Goal: Communication & Community: Connect with others

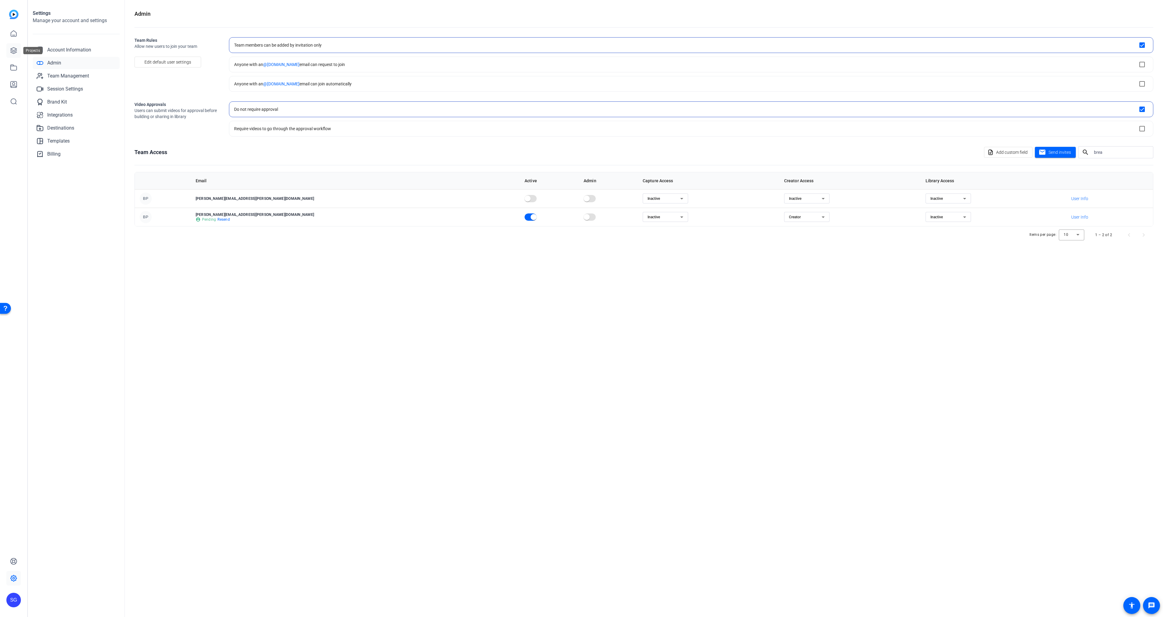
click at [12, 50] on icon at bounding box center [13, 50] width 7 height 7
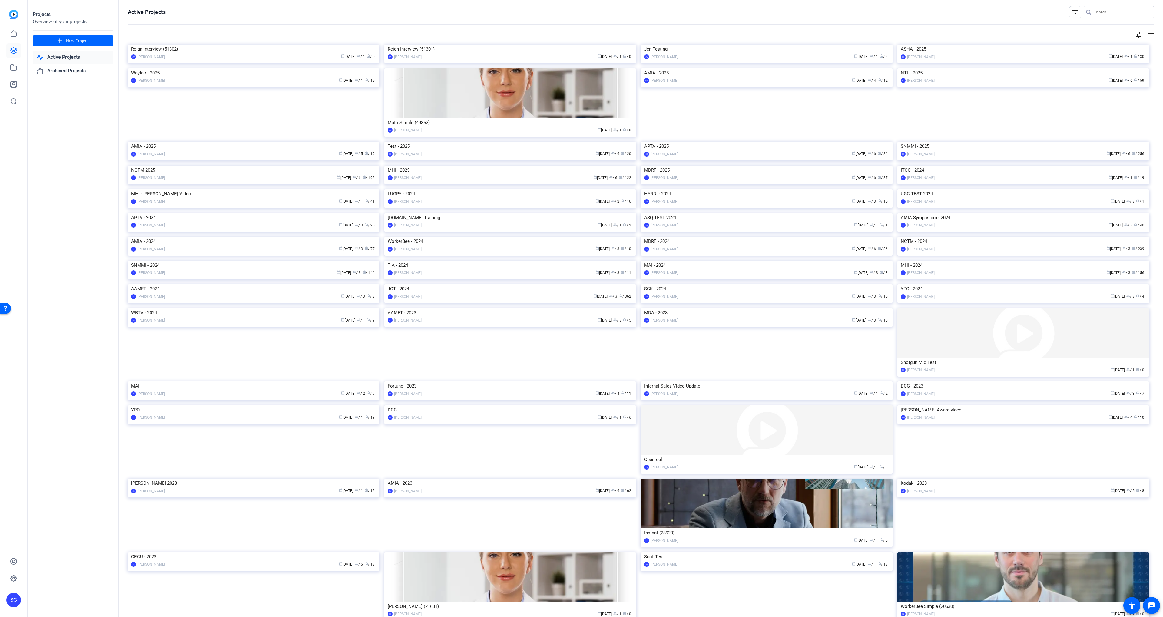
click at [910, 142] on img at bounding box center [1023, 142] width 252 height 0
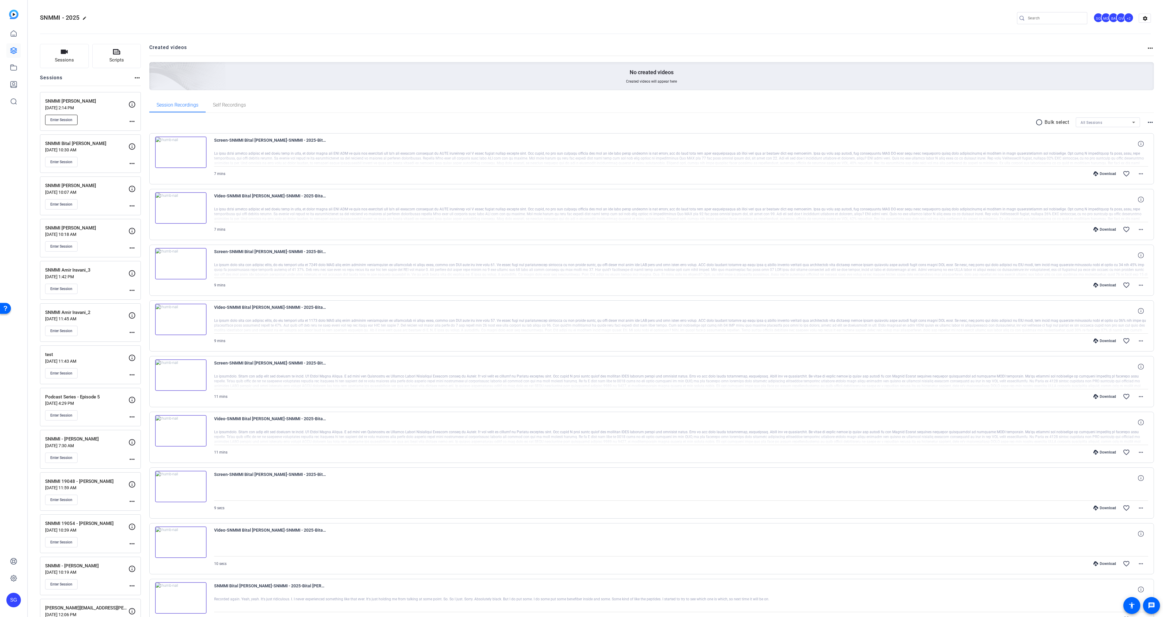
click at [64, 122] on button "Enter Session" at bounding box center [61, 120] width 32 height 10
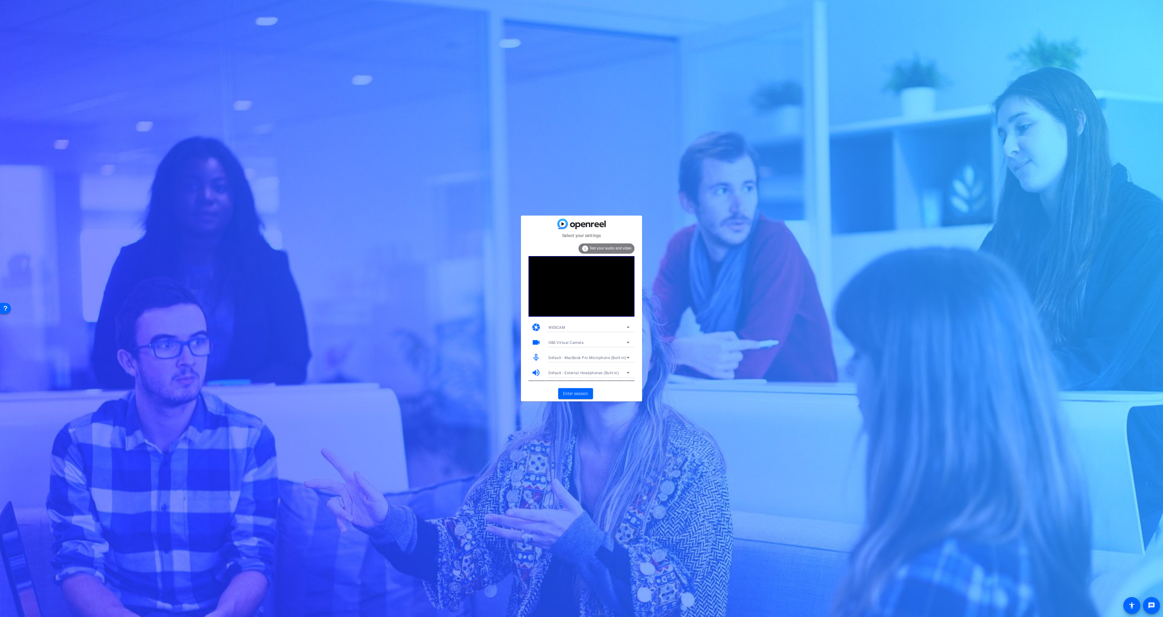
click at [562, 342] on span "OBS Virtual Camera" at bounding box center [565, 343] width 35 height 4
click at [570, 359] on mat-option "FaceTime HD Camera (3A71:F4B5)" at bounding box center [589, 364] width 91 height 10
click at [609, 394] on mat-card-actions "Enter session" at bounding box center [581, 394] width 121 height 16
click at [584, 391] on span "Enter session" at bounding box center [575, 394] width 25 height 6
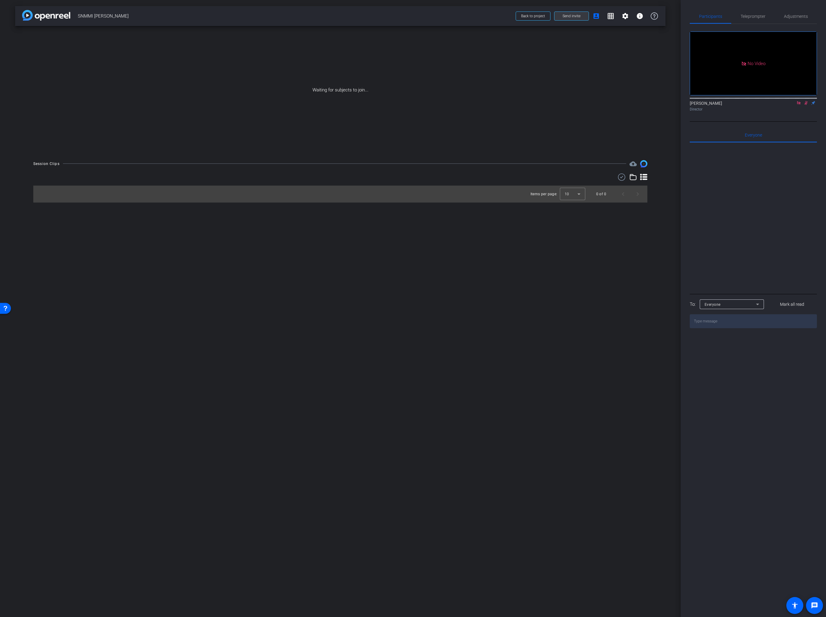
click at [564, 18] on span "Send invite" at bounding box center [572, 16] width 18 height 5
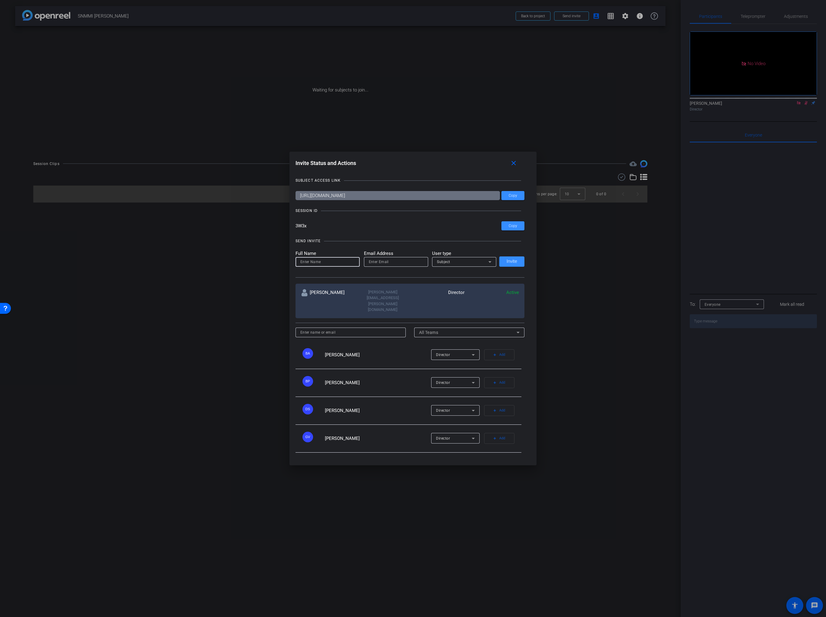
click at [311, 266] on input at bounding box center [327, 261] width 55 height 7
paste input "Sebastien Ball"
type input "Sebastien Ball"
click at [371, 266] on input "email" at bounding box center [396, 261] width 55 height 7
paste input "Sebastien Ball"
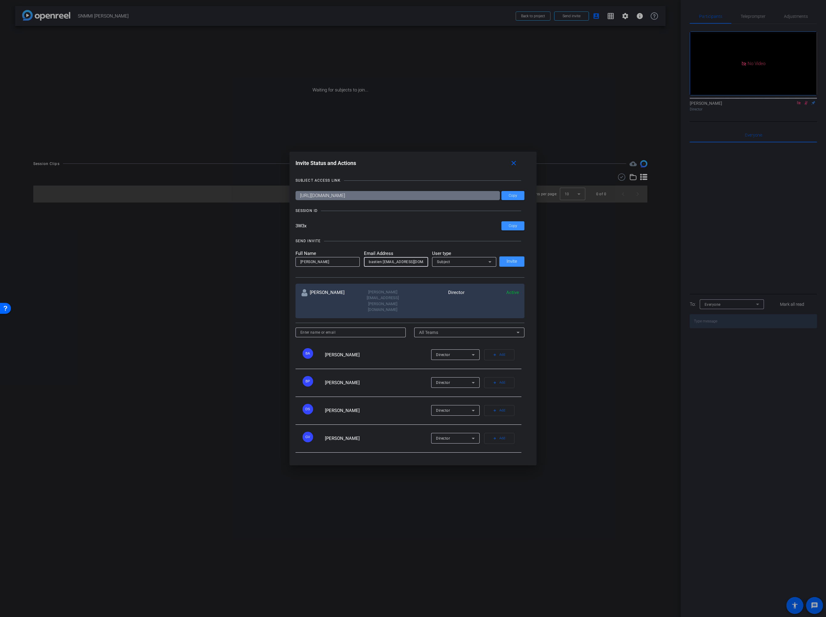
scroll to position [0, 7]
click at [379, 266] on input "Sebastien Ball@talewinddigital.com" at bounding box center [396, 261] width 55 height 7
drag, startPoint x: 381, startPoint y: 269, endPoint x: 375, endPoint y: 327, distance: 58.5
click at [381, 266] on input "Sebastien Ball@talewinddigital.com" at bounding box center [396, 261] width 55 height 7
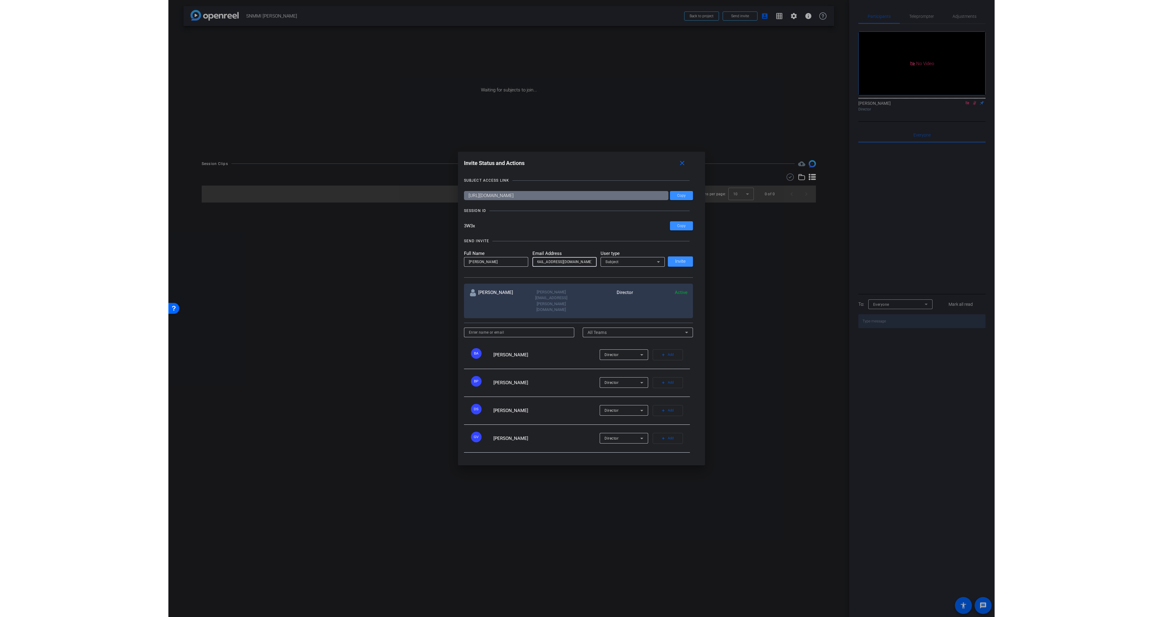
scroll to position [0, 0]
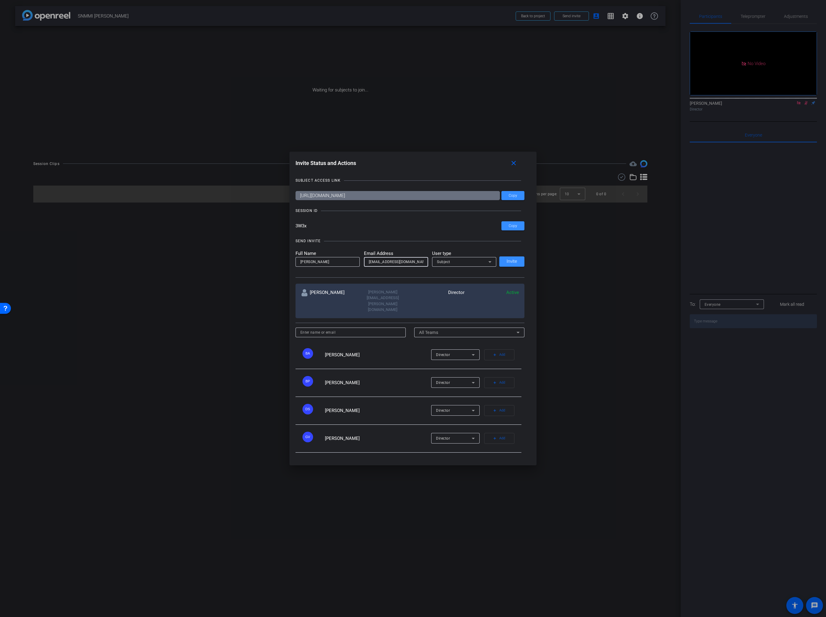
type input "sebastien.ball@talewinddigital.com"
click at [463, 266] on div "Subject" at bounding box center [462, 262] width 51 height 8
drag, startPoint x: 460, startPoint y: 291, endPoint x: 473, endPoint y: 289, distance: 12.9
click at [461, 291] on mat-option "Watcher" at bounding box center [464, 292] width 64 height 10
click at [508, 264] on span "Invite" at bounding box center [512, 261] width 11 height 5
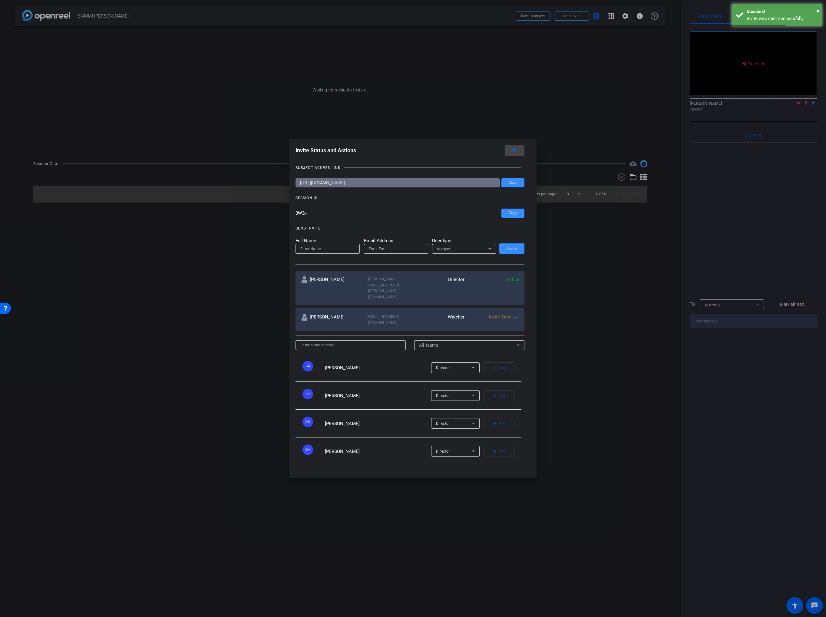
click at [513, 154] on mat-icon "close" at bounding box center [514, 151] width 8 height 8
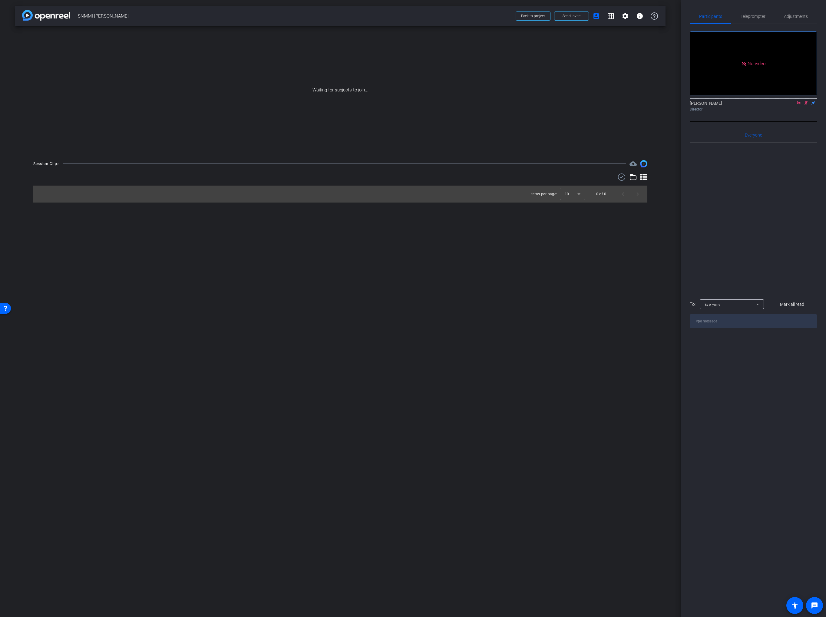
drag, startPoint x: 489, startPoint y: 63, endPoint x: 560, endPoint y: 39, distance: 74.8
click at [489, 63] on div "Waiting for subjects to join..." at bounding box center [340, 90] width 650 height 128
click at [575, 12] on span at bounding box center [571, 16] width 34 height 15
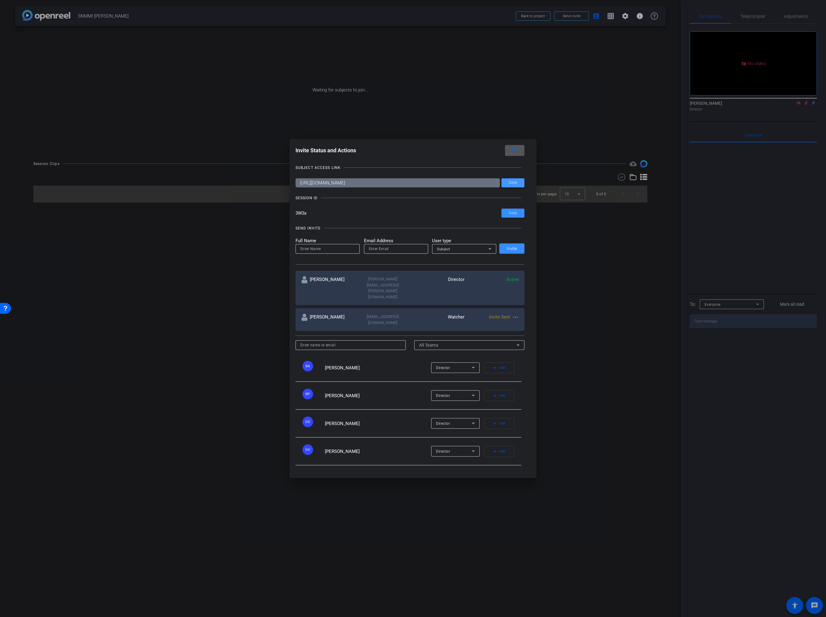
click at [511, 185] on span "Copy" at bounding box center [513, 182] width 8 height 5
drag, startPoint x: 514, startPoint y: 193, endPoint x: 516, endPoint y: 170, distance: 22.8
click at [514, 185] on span "Copy" at bounding box center [513, 182] width 8 height 5
click at [513, 154] on mat-icon "close" at bounding box center [514, 151] width 8 height 8
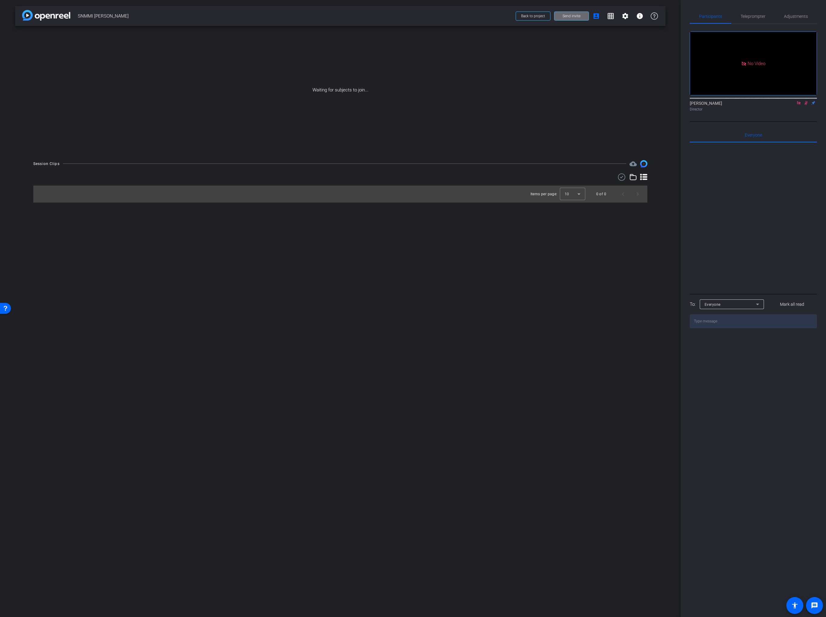
click at [567, 18] on span "Send invite" at bounding box center [572, 16] width 18 height 5
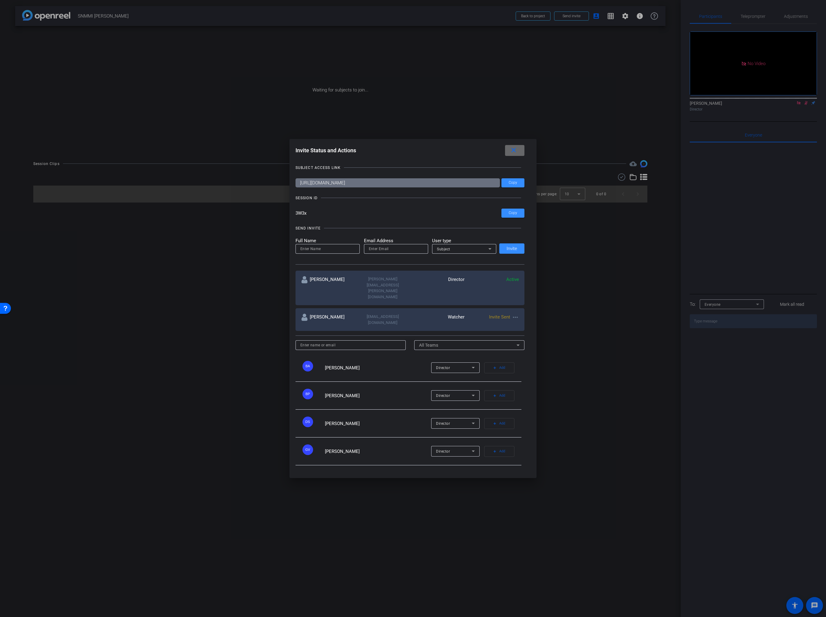
click at [514, 154] on mat-icon "close" at bounding box center [514, 151] width 8 height 8
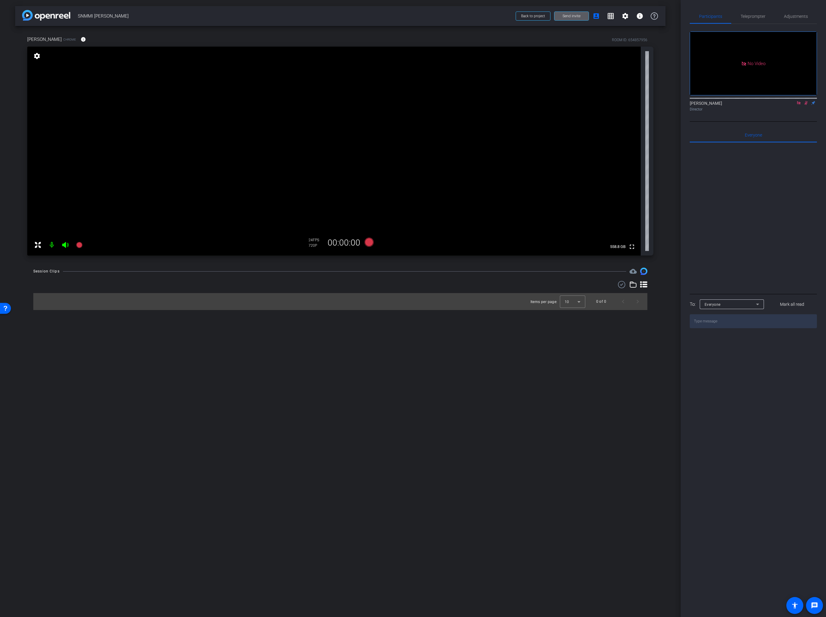
click at [804, 105] on icon at bounding box center [806, 103] width 5 height 4
click at [799, 105] on icon at bounding box center [798, 103] width 5 height 4
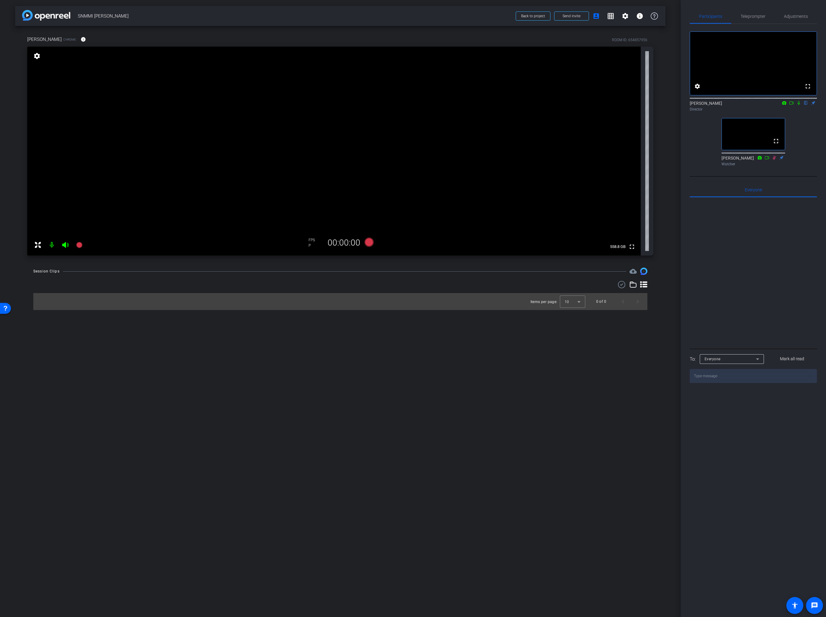
click at [804, 159] on div "fullscreen settings Scott Grant flip Director fullscreen Sebastien Ball Watcher" at bounding box center [753, 96] width 127 height 145
click at [791, 14] on span "Adjustments" at bounding box center [796, 16] width 24 height 4
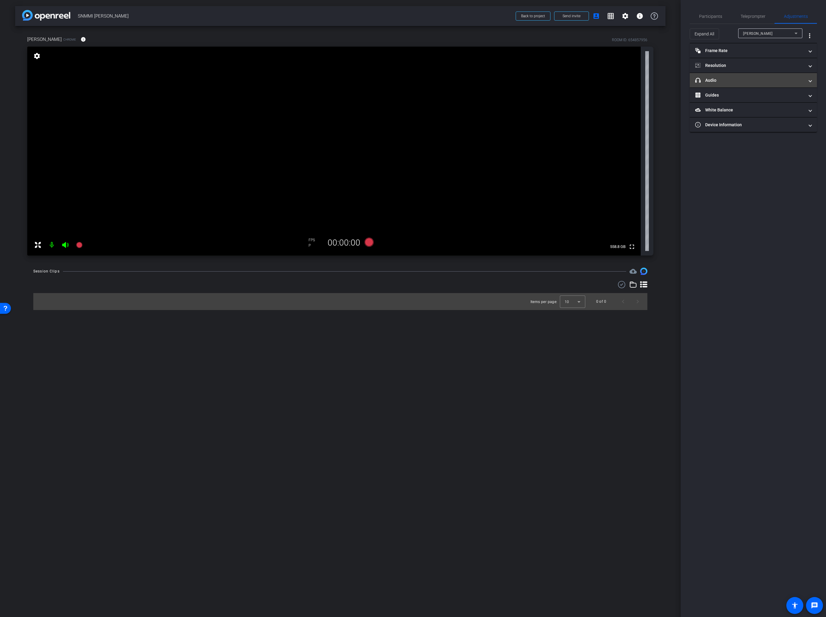
click at [731, 78] on mat-panel-title "headphone icon Audio" at bounding box center [749, 80] width 109 height 6
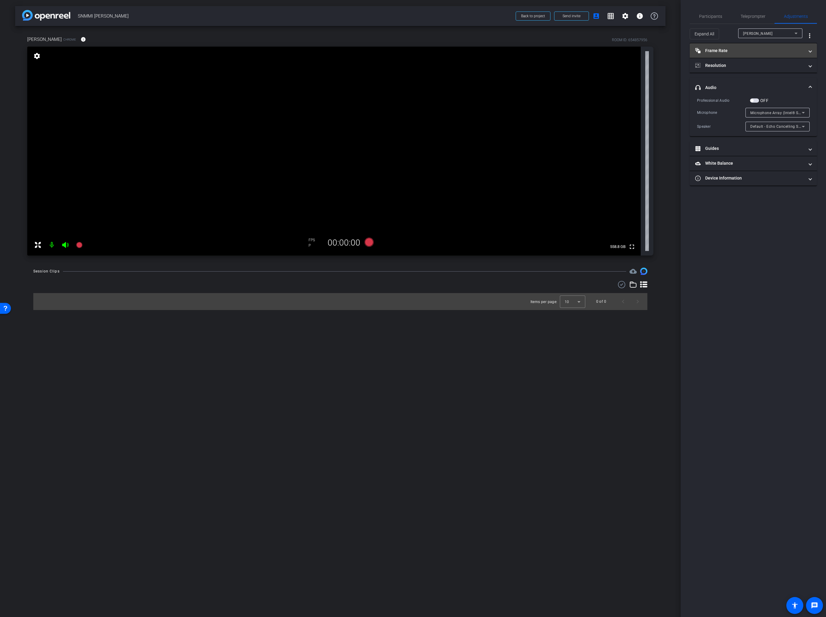
drag, startPoint x: 726, startPoint y: 82, endPoint x: 723, endPoint y: 58, distance: 24.4
click at [726, 82] on mat-expansion-panel-header "headphone icon Audio" at bounding box center [753, 87] width 127 height 19
click at [720, 55] on mat-expansion-panel-header "Frame Rate Frame Rate" at bounding box center [753, 50] width 127 height 15
click at [729, 54] on mat-panel-title "Frame Rate Frame Rate" at bounding box center [749, 53] width 109 height 6
click at [709, 14] on span "Participants" at bounding box center [710, 16] width 23 height 4
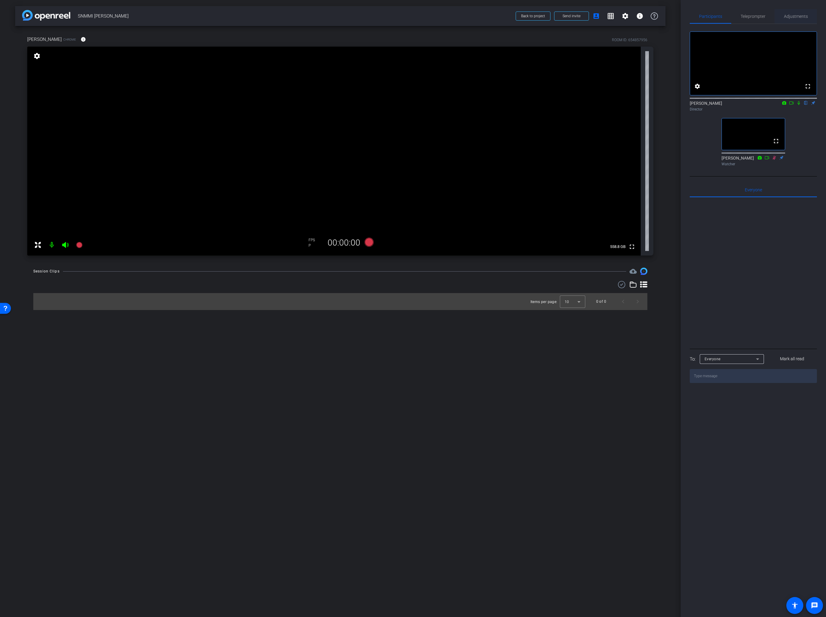
click at [794, 18] on span "Adjustments" at bounding box center [796, 16] width 24 height 4
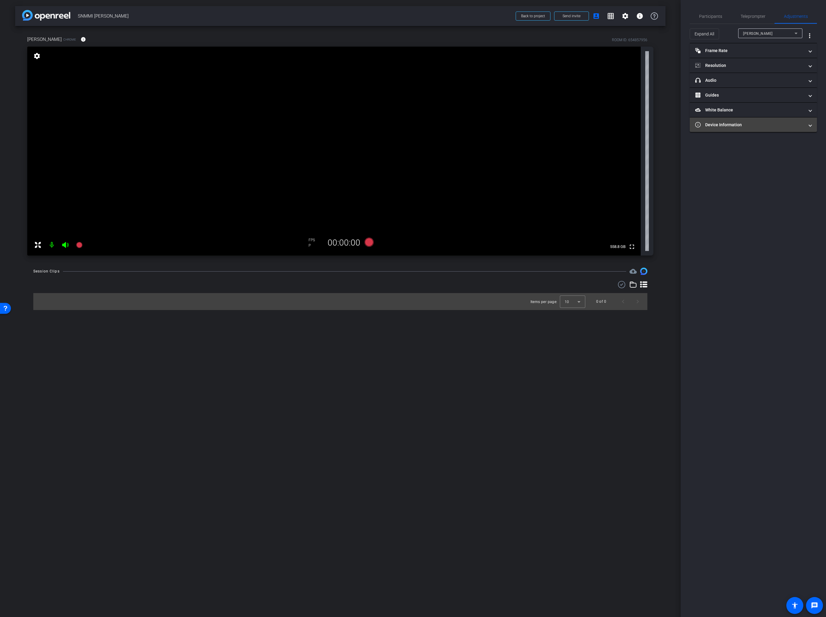
click at [728, 124] on mat-panel-title "Device Information" at bounding box center [749, 125] width 109 height 6
click at [79, 36] on span at bounding box center [83, 39] width 15 height 15
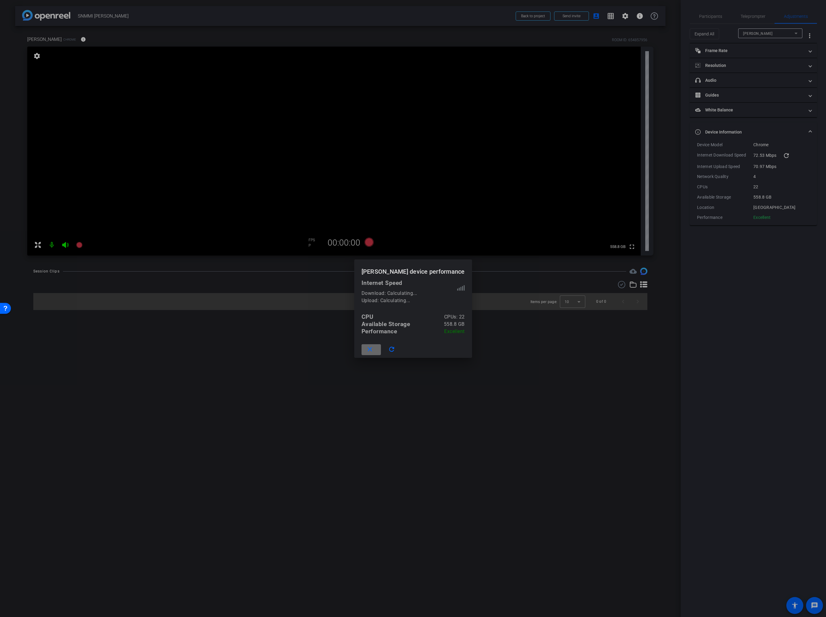
drag, startPoint x: 372, startPoint y: 349, endPoint x: 581, endPoint y: 218, distance: 245.9
click at [374, 348] on mat-icon "close" at bounding box center [370, 350] width 8 height 8
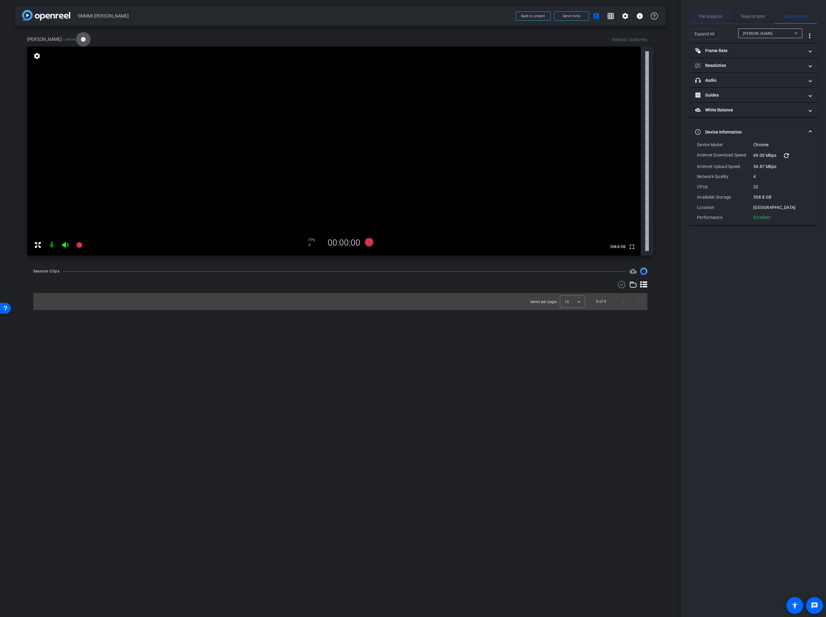
click at [713, 14] on span "Participants" at bounding box center [710, 16] width 23 height 4
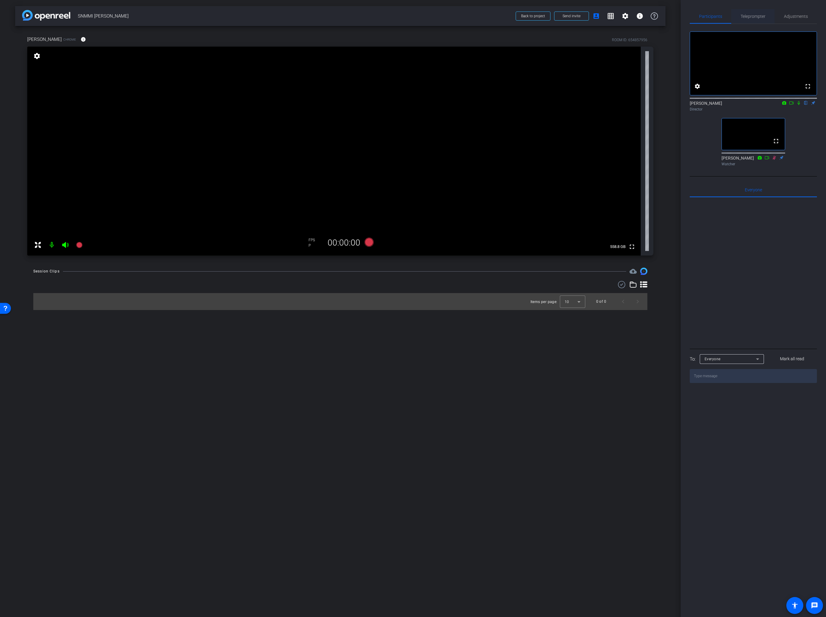
click at [756, 18] on span "Teleprompter" at bounding box center [753, 16] width 25 height 4
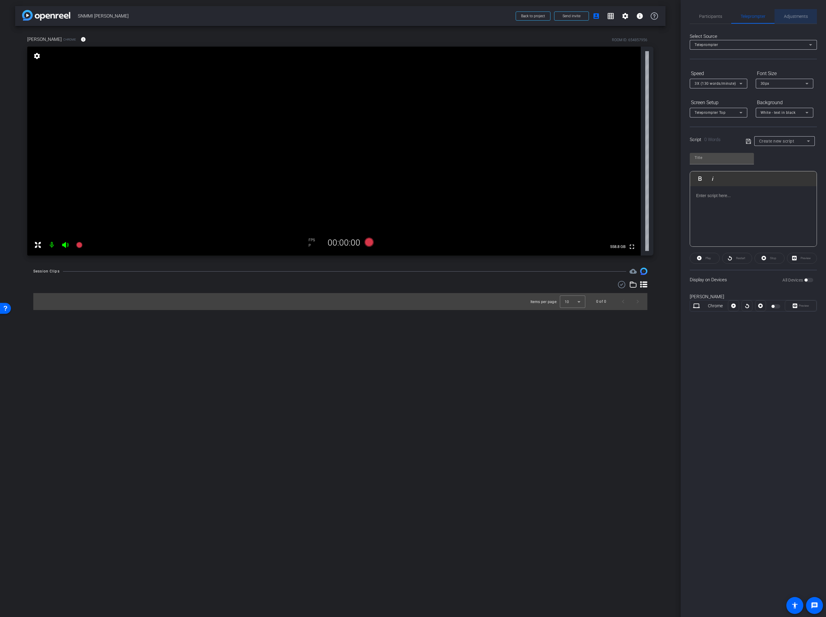
click at [800, 17] on span "Adjustments" at bounding box center [796, 16] width 24 height 4
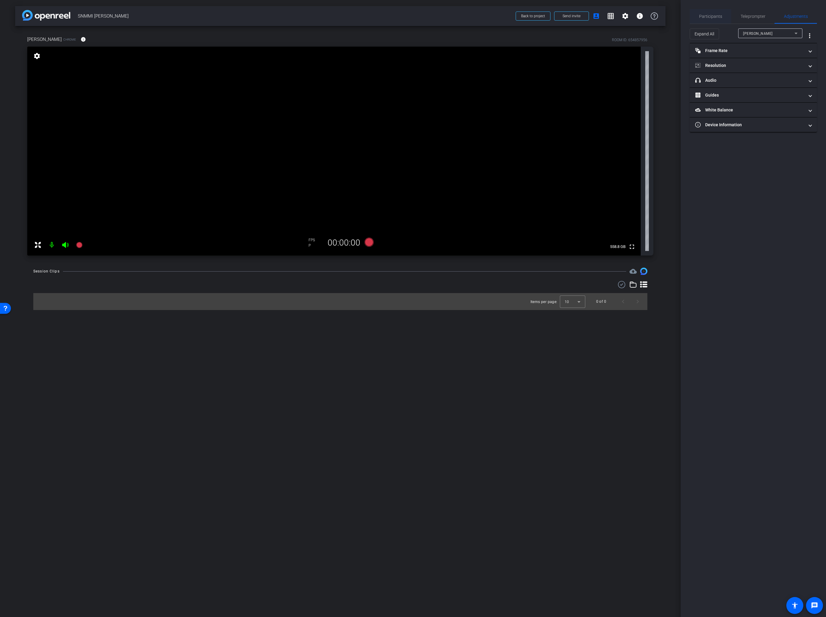
click at [718, 14] on span "Participants" at bounding box center [710, 16] width 23 height 4
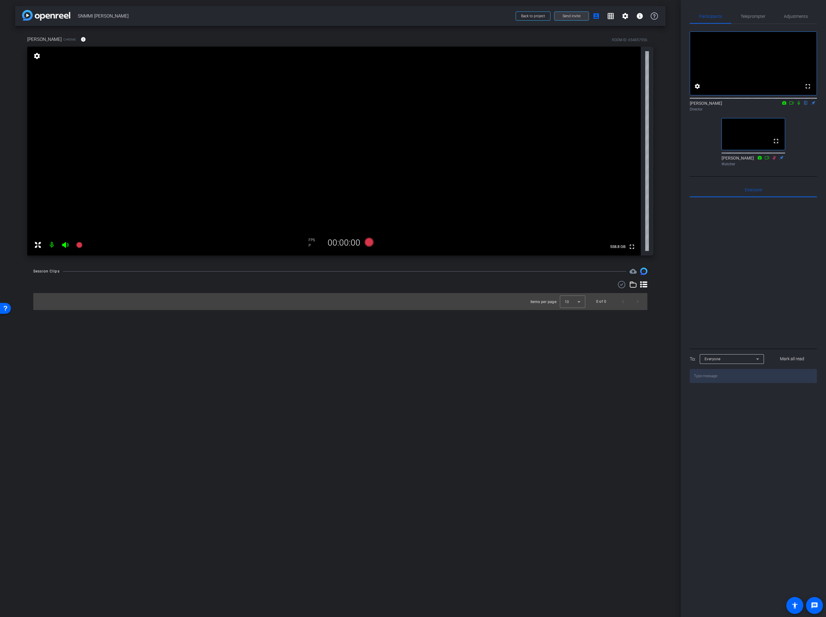
click at [570, 17] on span "Send invite" at bounding box center [572, 16] width 18 height 5
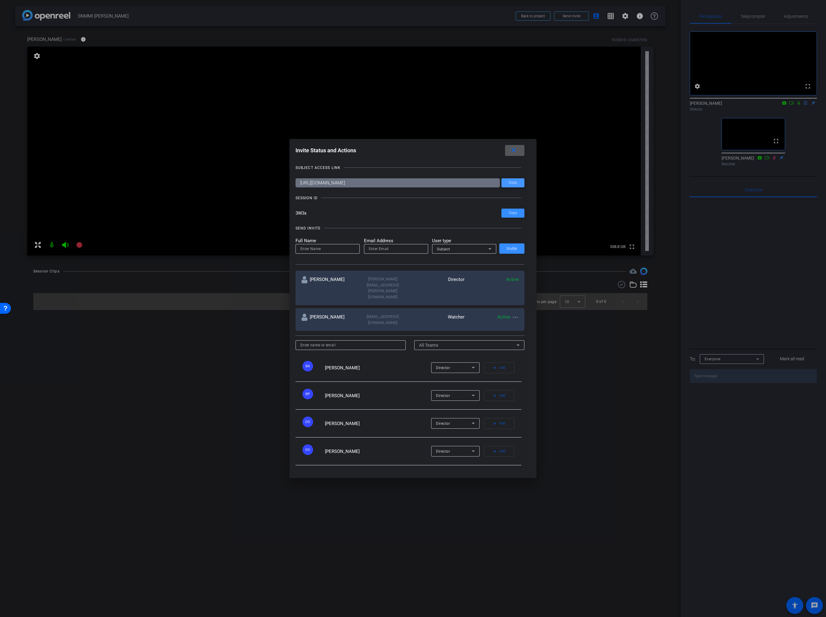
click at [512, 185] on span "Copy" at bounding box center [513, 182] width 8 height 5
drag, startPoint x: 511, startPoint y: 161, endPoint x: 516, endPoint y: 164, distance: 6.0
click at [511, 154] on mat-icon "close" at bounding box center [514, 151] width 8 height 8
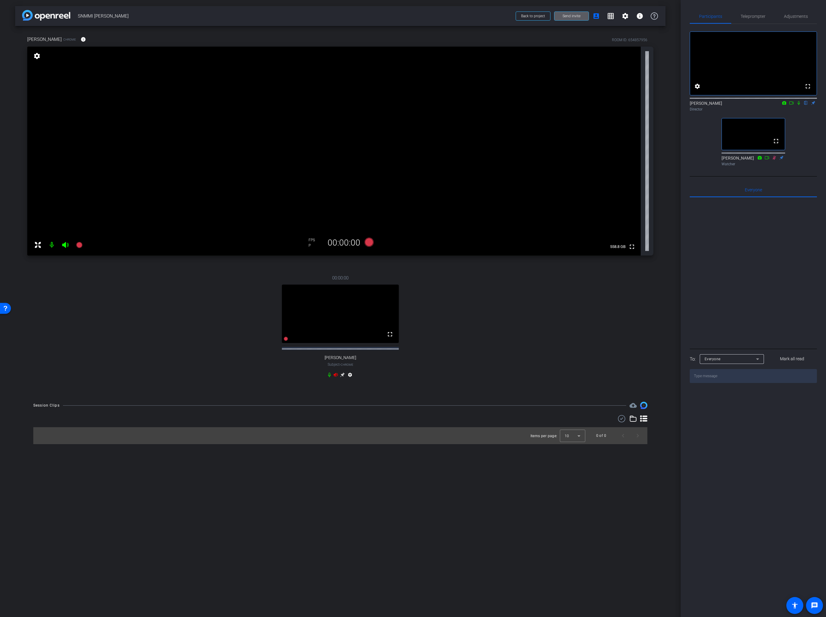
click at [331, 377] on icon at bounding box center [329, 374] width 5 height 5
click at [336, 377] on icon at bounding box center [336, 375] width 4 height 4
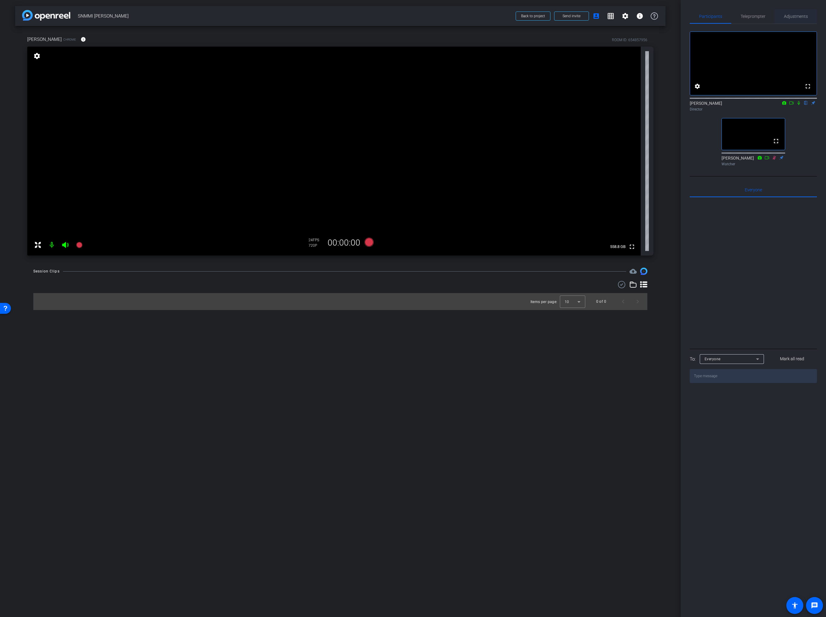
click at [784, 16] on span "Adjustments" at bounding box center [796, 16] width 24 height 4
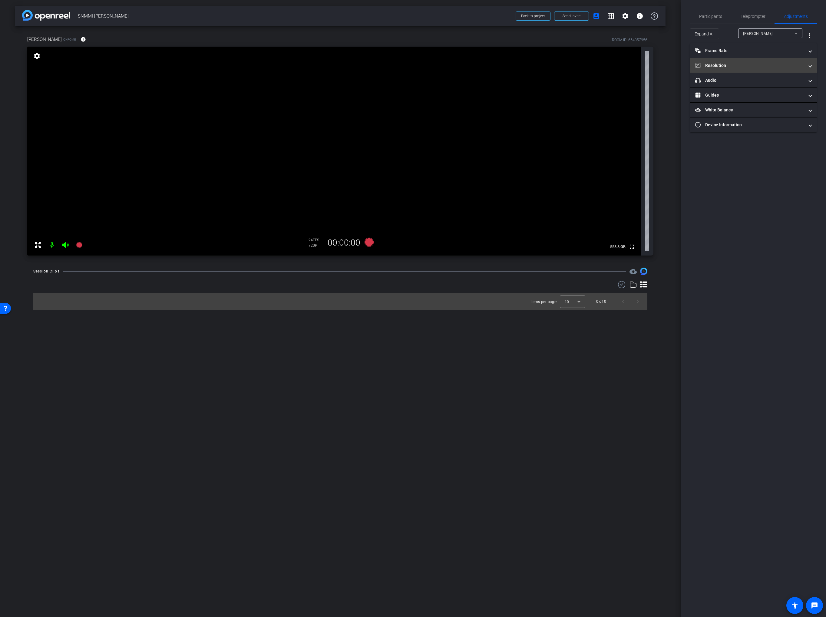
click at [750, 49] on mat-panel-title "Frame Rate Frame Rate" at bounding box center [749, 51] width 109 height 6
click at [741, 90] on mat-panel-title "Resolution" at bounding box center [749, 91] width 109 height 6
click at [752, 108] on div "1080" at bounding box center [758, 109] width 23 height 10
click at [711, 12] on span "Participants" at bounding box center [710, 16] width 23 height 15
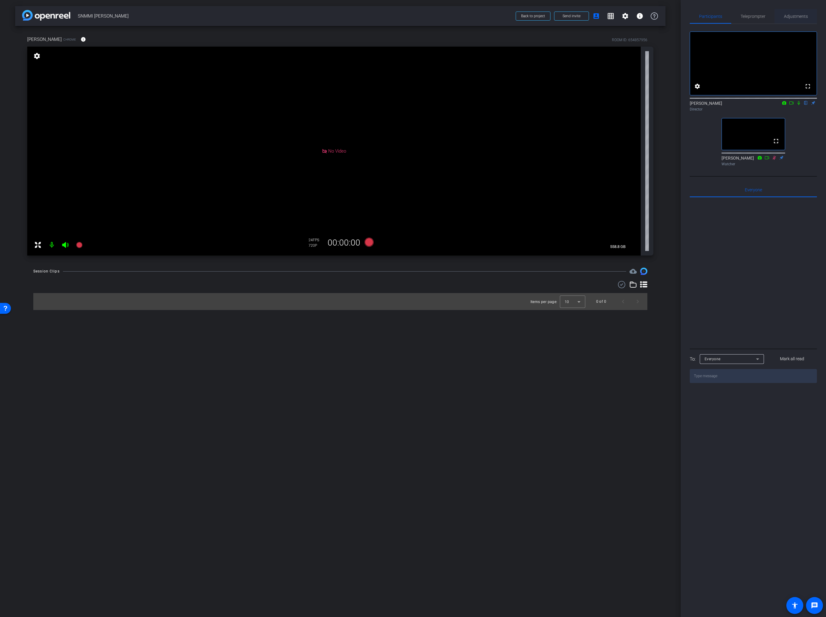
click at [792, 19] on span "Adjustments" at bounding box center [796, 16] width 24 height 15
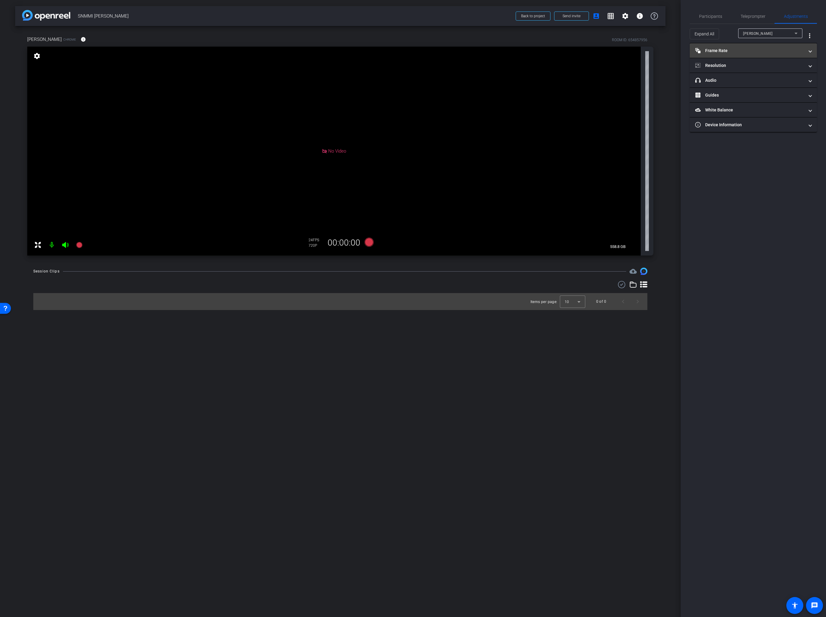
click at [732, 57] on mat-expansion-panel-header "Frame Rate Frame Rate" at bounding box center [753, 50] width 127 height 15
click at [723, 91] on mat-panel-title "Resolution" at bounding box center [749, 91] width 109 height 6
click at [728, 111] on div "720" at bounding box center [731, 110] width 22 height 12
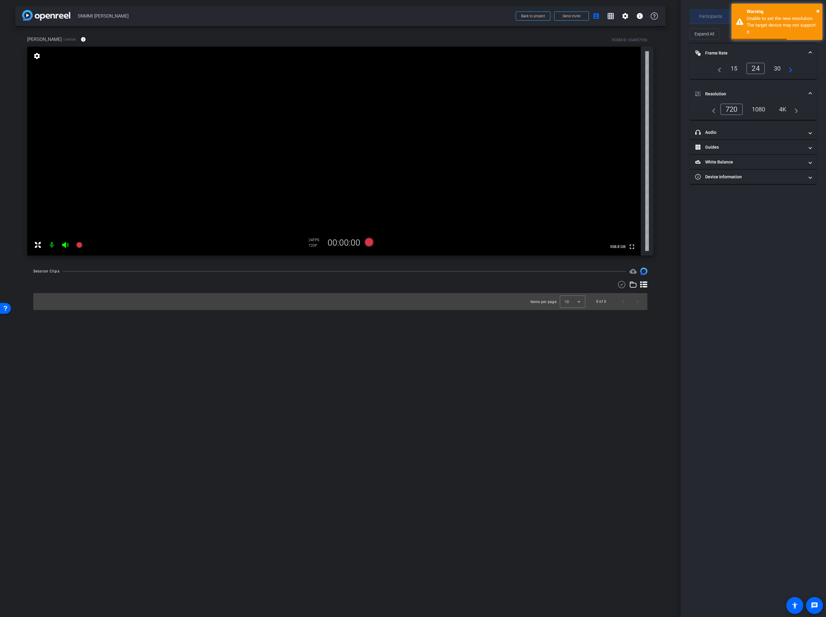
click at [708, 16] on span "Participants" at bounding box center [710, 16] width 23 height 4
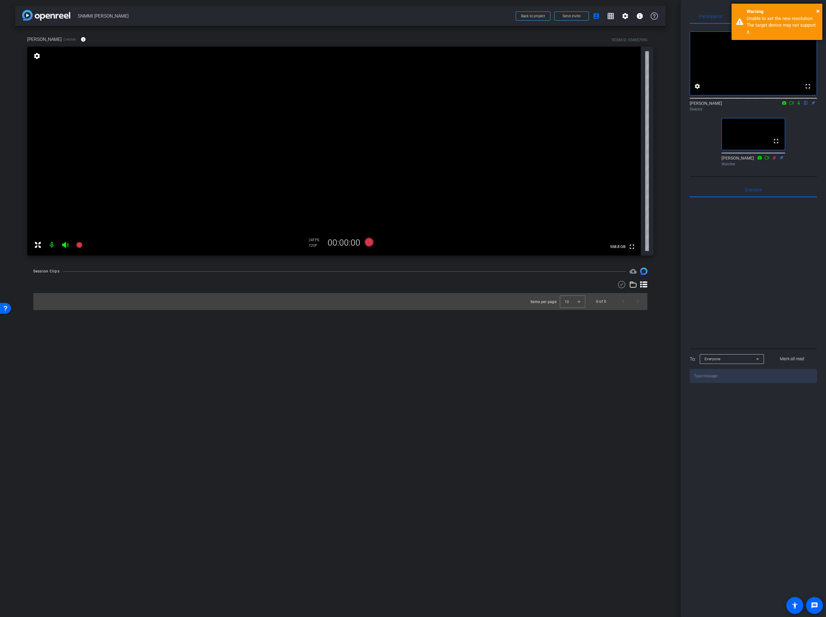
click at [820, 12] on div "× Warning Unable to set the new resolution. The target device may not support i…" at bounding box center [777, 22] width 91 height 36
click at [796, 15] on span "Adjustments" at bounding box center [796, 16] width 24 height 4
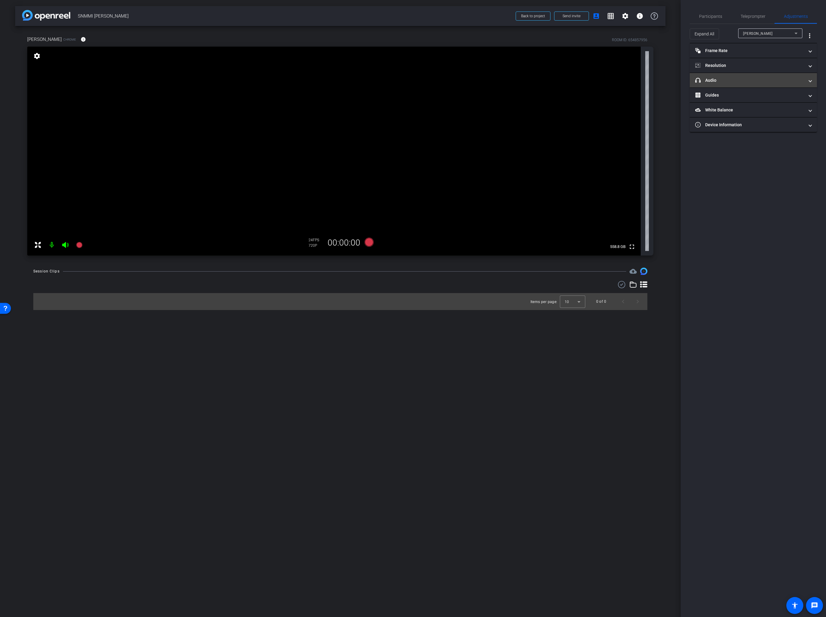
click at [739, 79] on mat-panel-title "headphone icon Audio" at bounding box center [749, 80] width 109 height 6
click at [750, 79] on mat-expansion-panel-header "headphone icon Audio" at bounding box center [753, 87] width 127 height 19
click at [704, 11] on span "Participants" at bounding box center [710, 16] width 23 height 15
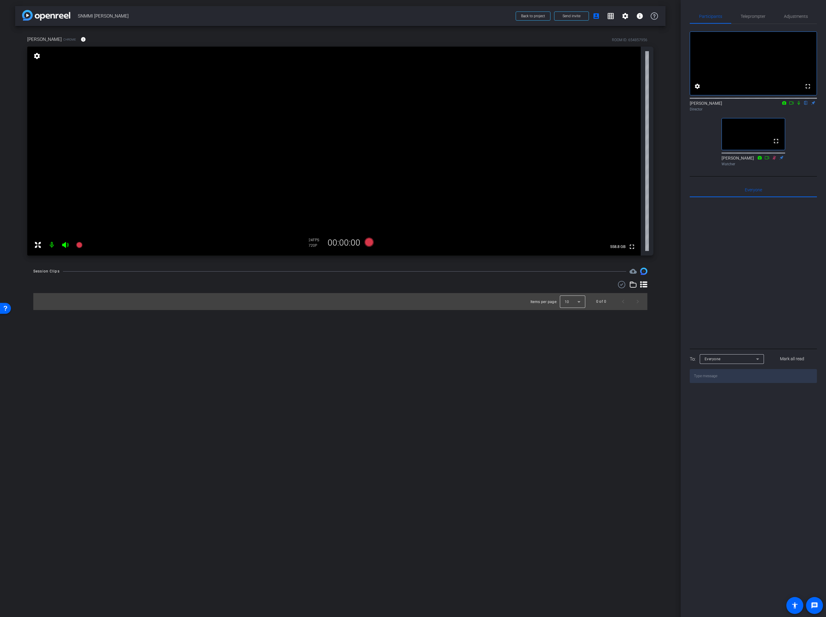
click at [565, 299] on div at bounding box center [572, 301] width 25 height 15
click at [488, 311] on div at bounding box center [413, 308] width 826 height 617
click at [794, 15] on span "Adjustments" at bounding box center [796, 16] width 24 height 4
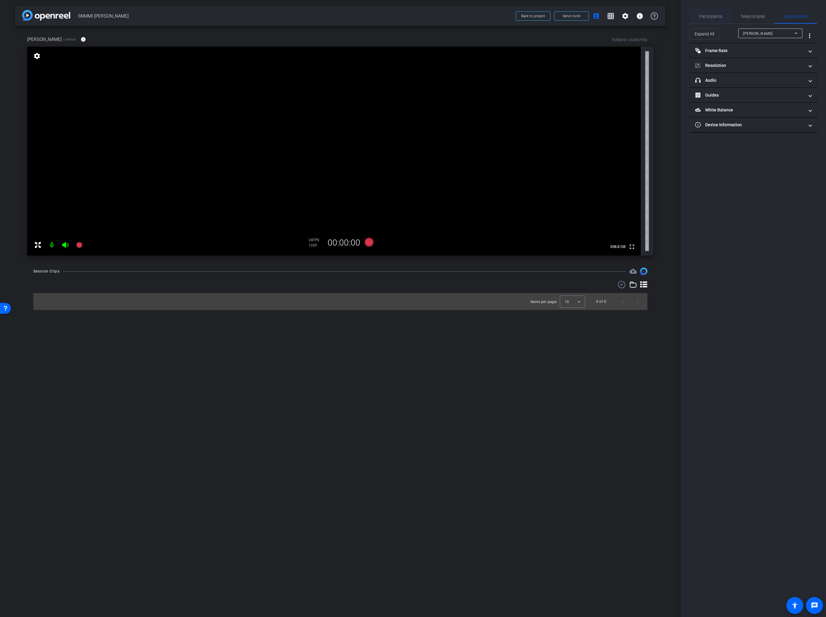
click at [704, 10] on span "Participants" at bounding box center [710, 16] width 23 height 15
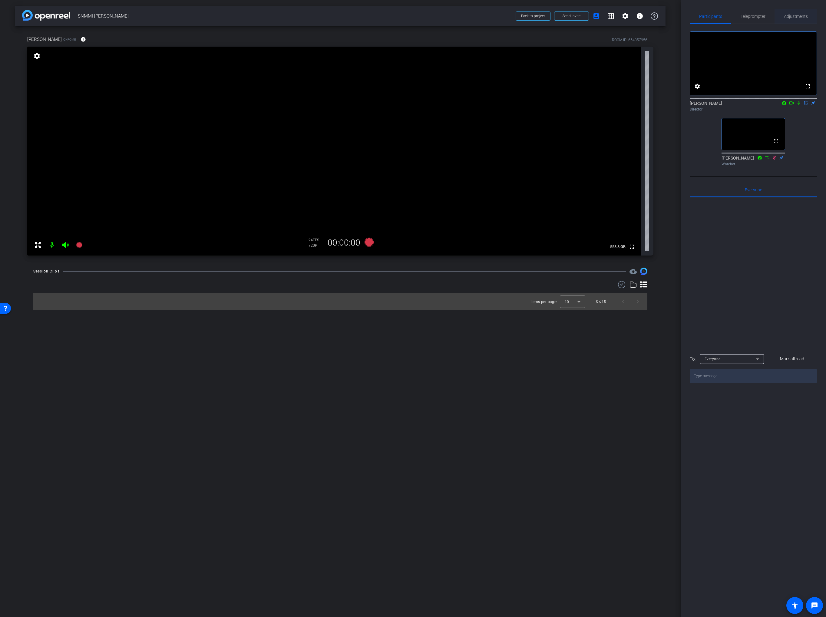
click at [788, 17] on span "Adjustments" at bounding box center [796, 16] width 24 height 4
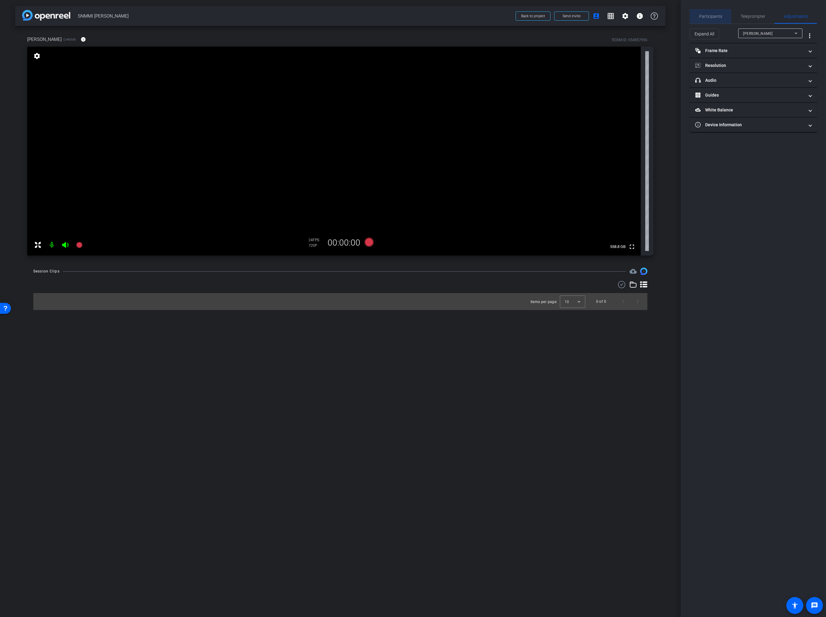
click at [710, 13] on span "Participants" at bounding box center [710, 16] width 23 height 15
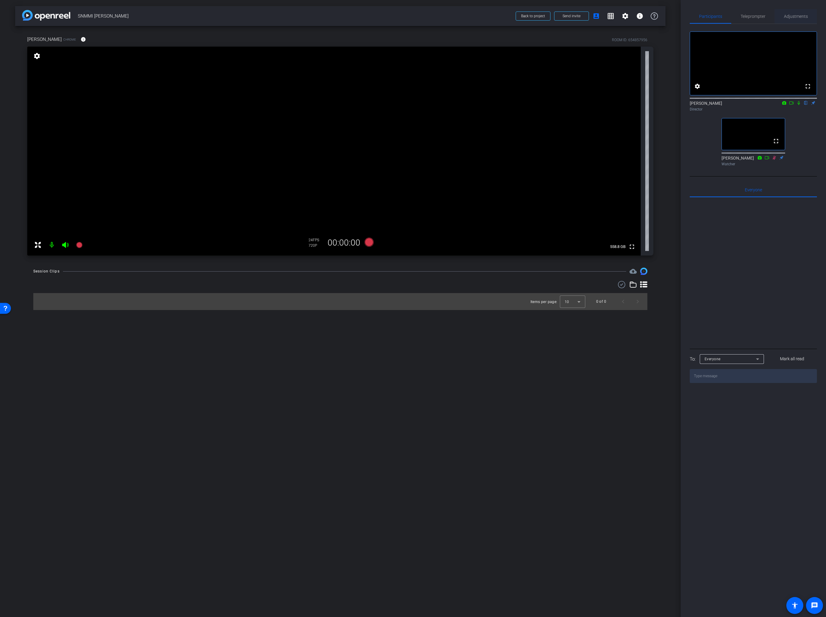
click at [791, 16] on span "Adjustments" at bounding box center [796, 16] width 24 height 4
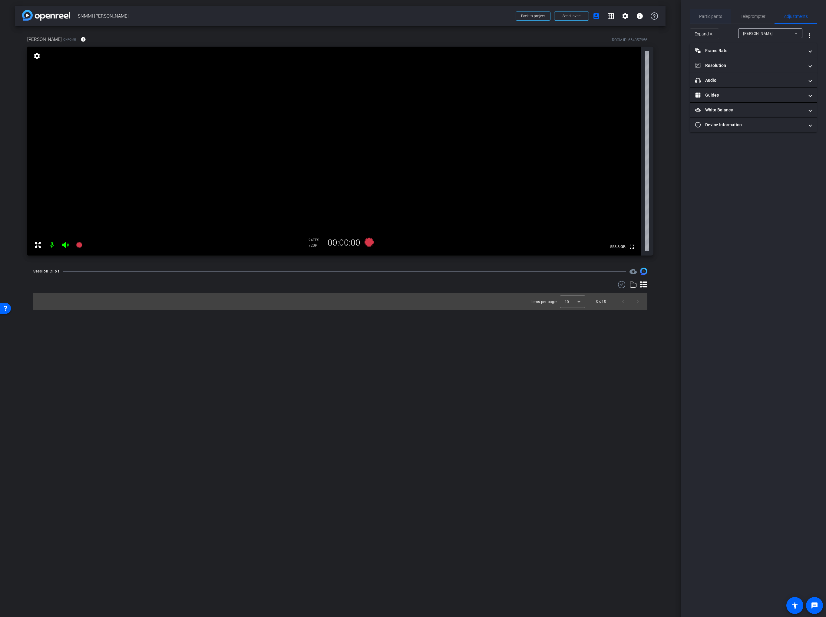
click at [705, 14] on span "Participants" at bounding box center [710, 16] width 23 height 4
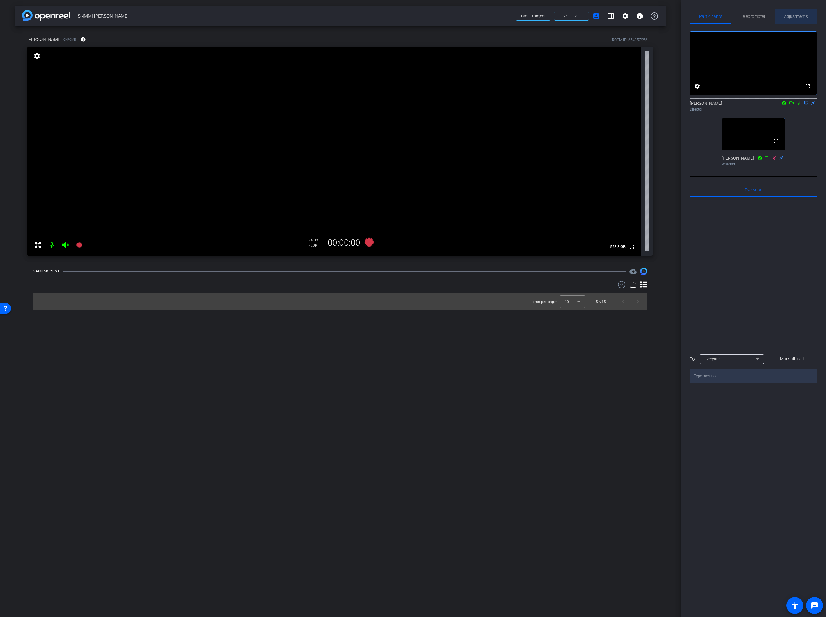
click at [791, 19] on span "Adjustments" at bounding box center [796, 16] width 24 height 15
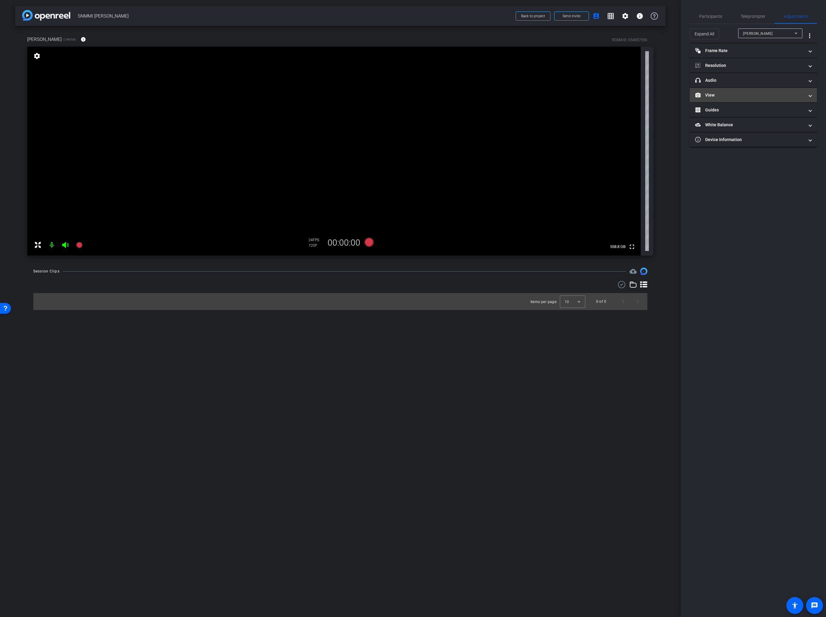
drag, startPoint x: 720, startPoint y: 92, endPoint x: 733, endPoint y: 94, distance: 12.3
click at [721, 92] on mat-panel-title "View" at bounding box center [749, 95] width 109 height 6
click at [761, 116] on icon at bounding box center [759, 115] width 5 height 5
click at [714, 17] on span "Participants" at bounding box center [710, 16] width 23 height 4
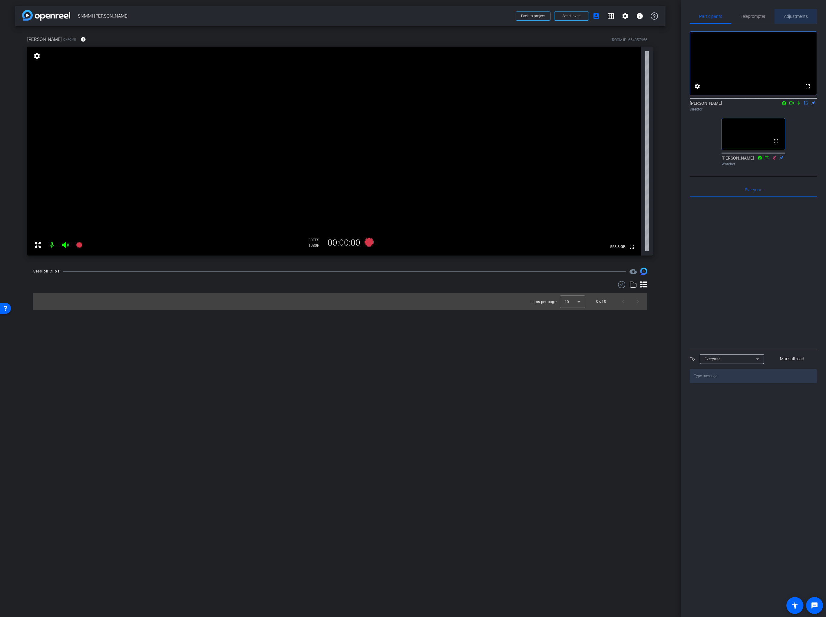
click at [796, 16] on span "Adjustments" at bounding box center [796, 16] width 24 height 4
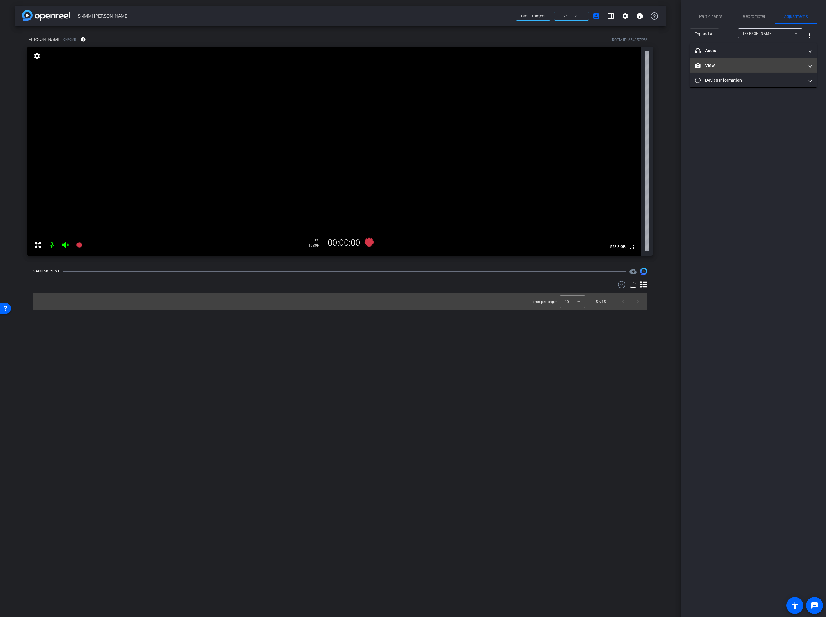
click at [725, 62] on mat-panel-title "View" at bounding box center [749, 65] width 109 height 6
click at [747, 85] on circle at bounding box center [748, 86] width 2 height 2
click at [710, 14] on span "Participants" at bounding box center [710, 16] width 23 height 4
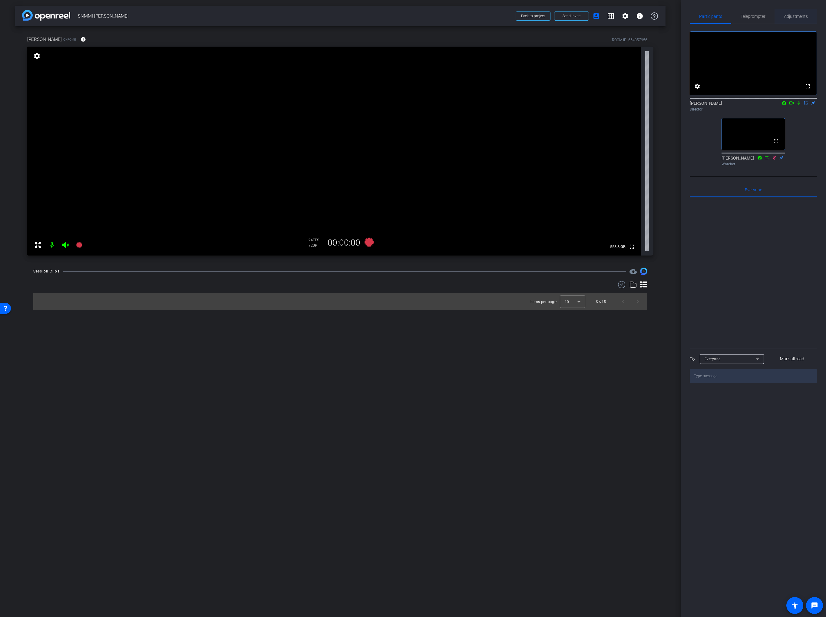
click at [785, 18] on span "Adjustments" at bounding box center [796, 16] width 24 height 4
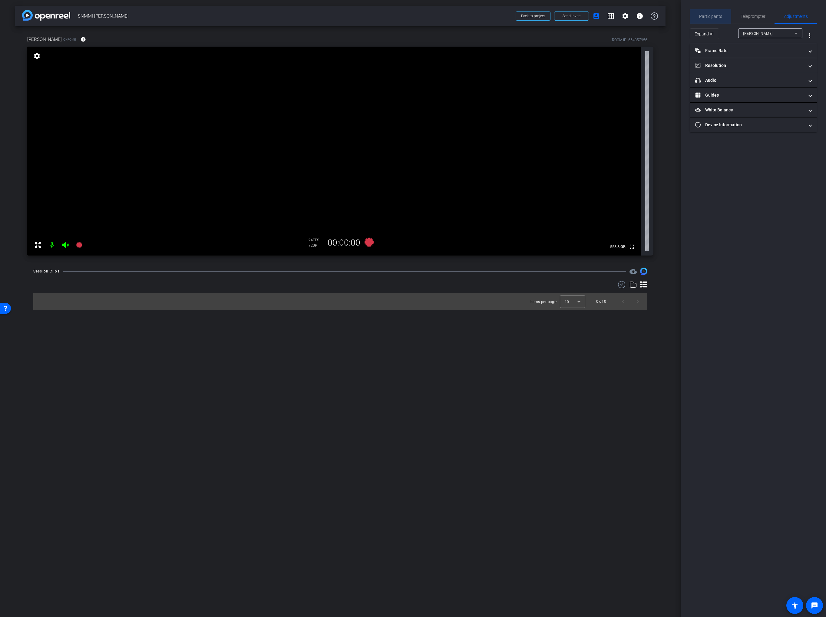
click at [714, 18] on span "Participants" at bounding box center [710, 16] width 23 height 4
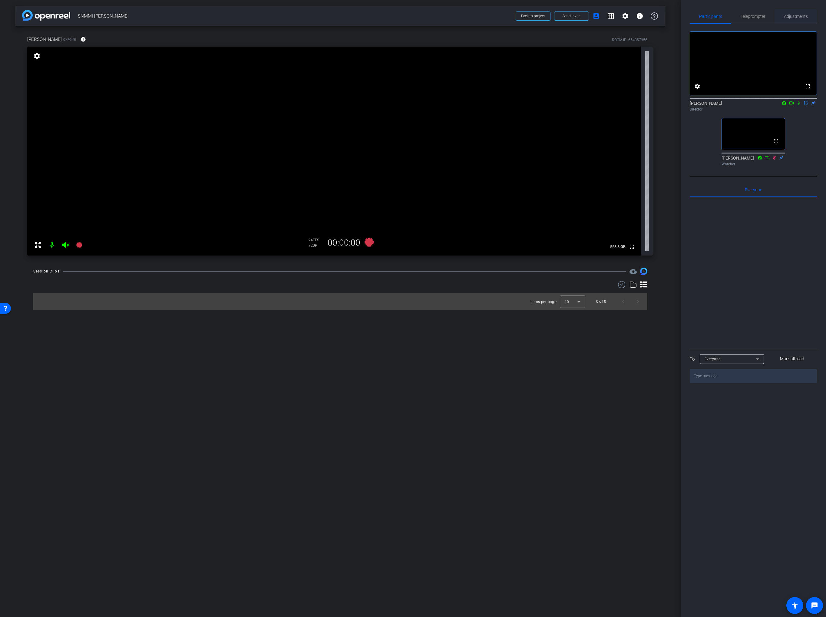
click at [785, 19] on span "Adjustments" at bounding box center [796, 16] width 24 height 15
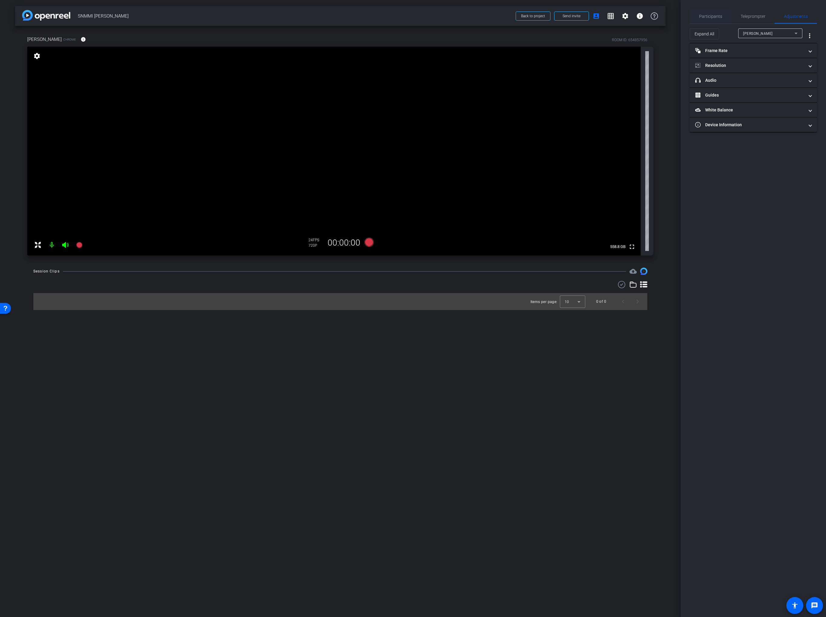
click at [707, 13] on span "Participants" at bounding box center [710, 16] width 23 height 15
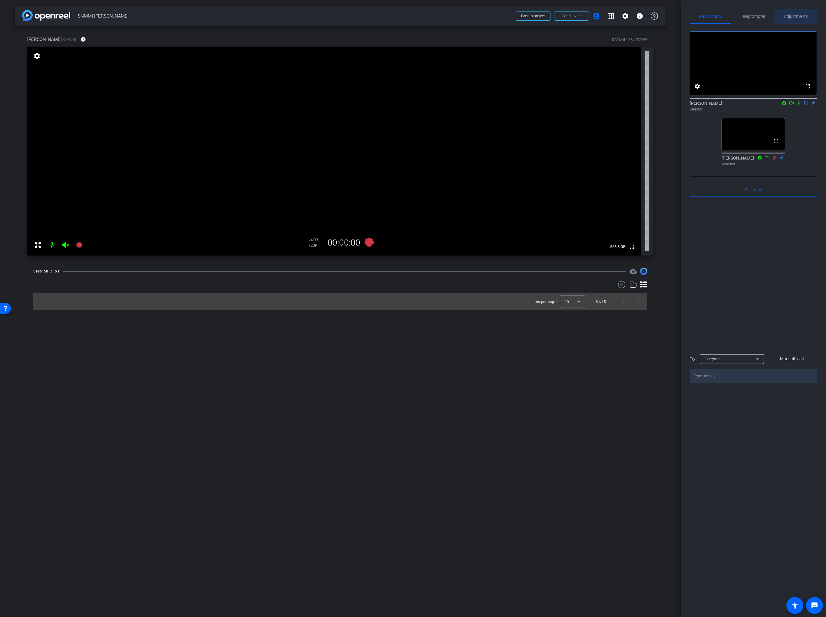
click at [791, 16] on span "Adjustments" at bounding box center [796, 16] width 24 height 4
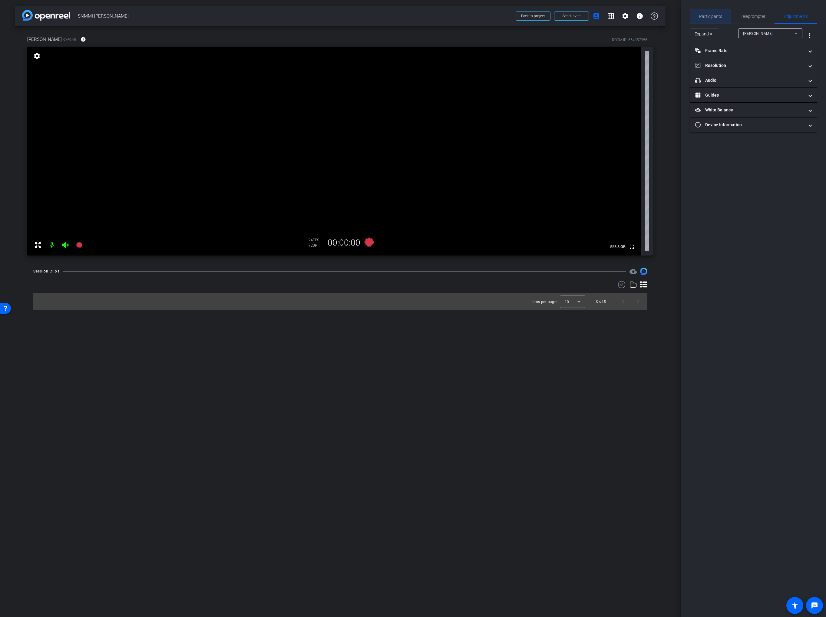
click at [709, 13] on span "Participants" at bounding box center [710, 16] width 23 height 15
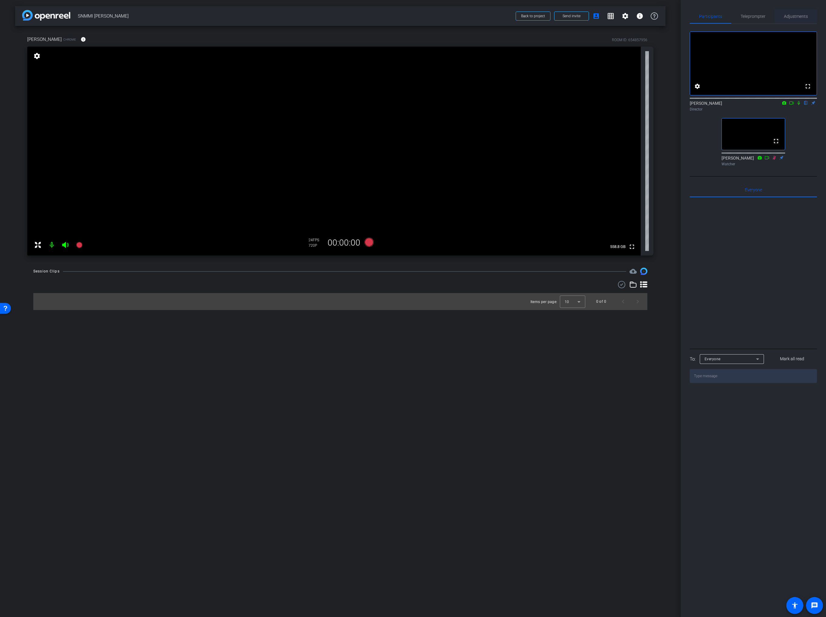
click at [784, 18] on span "Adjustments" at bounding box center [796, 16] width 24 height 4
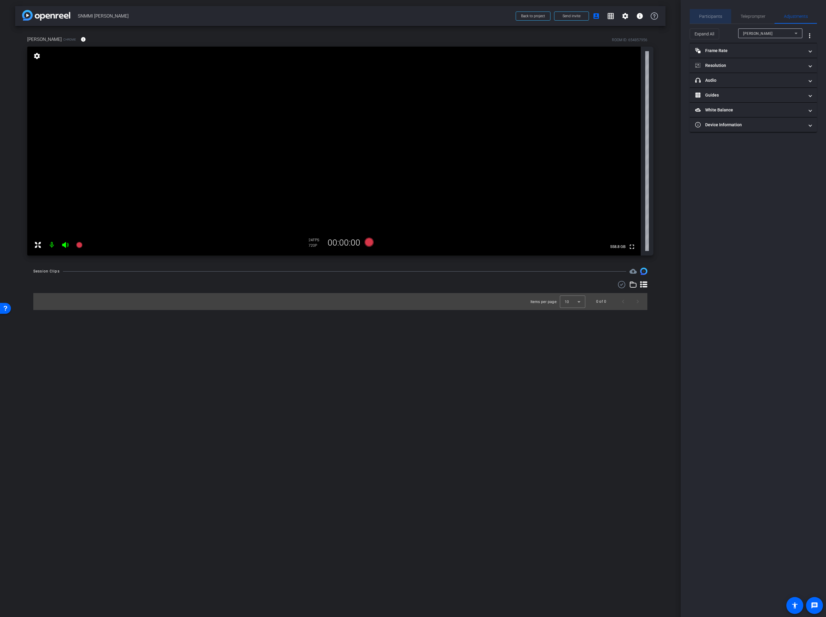
click at [710, 17] on span "Participants" at bounding box center [710, 16] width 23 height 4
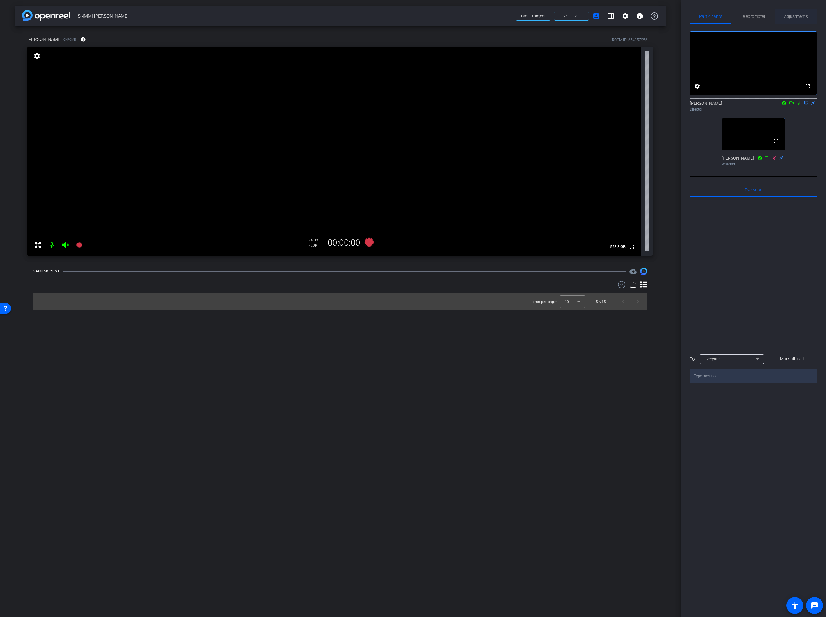
click at [799, 16] on span "Adjustments" at bounding box center [796, 16] width 24 height 4
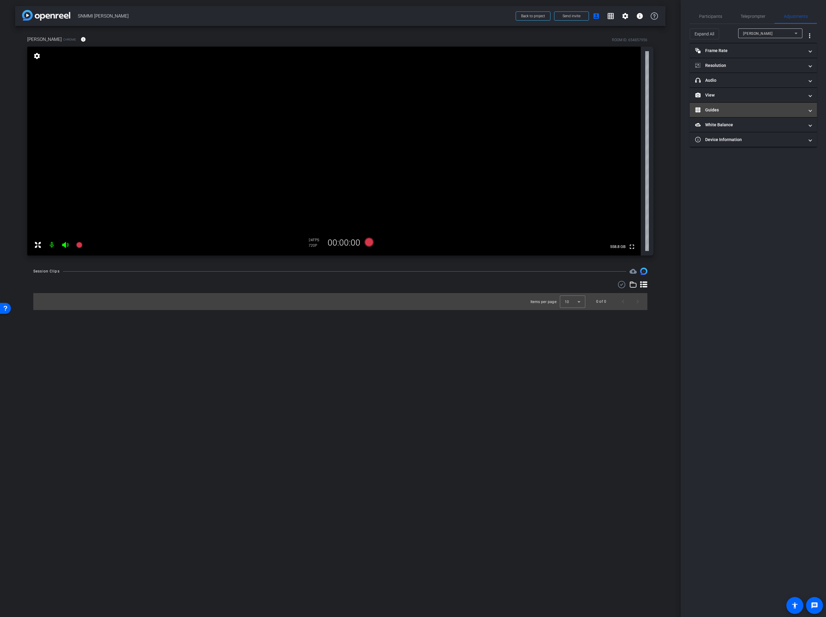
click at [727, 105] on mat-expansion-panel-header "Guides" at bounding box center [753, 110] width 127 height 15
click at [727, 98] on mat-expansion-panel-header "View" at bounding box center [753, 95] width 127 height 15
click at [758, 115] on rect at bounding box center [759, 115] width 3 height 2
click at [710, 18] on span "Participants" at bounding box center [710, 16] width 23 height 4
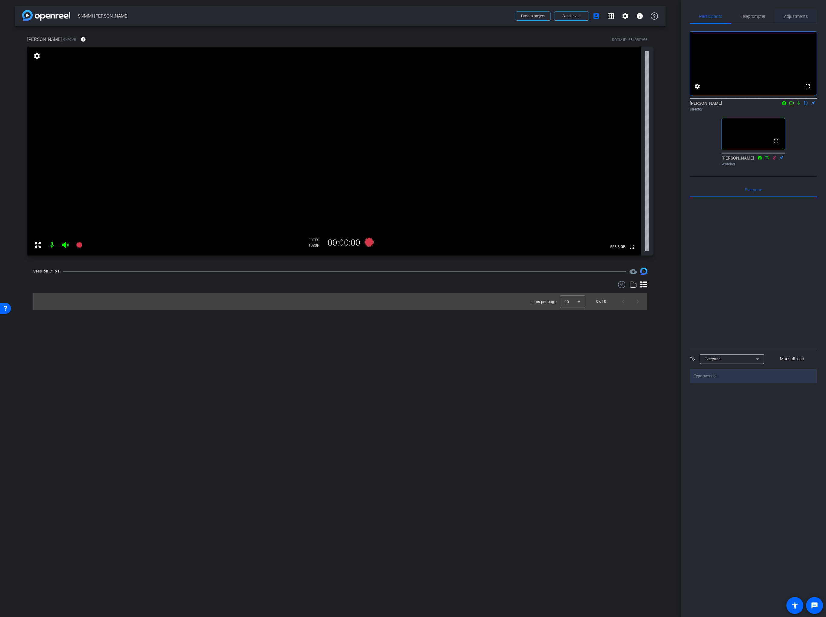
click at [789, 19] on span "Adjustments" at bounding box center [796, 16] width 24 height 15
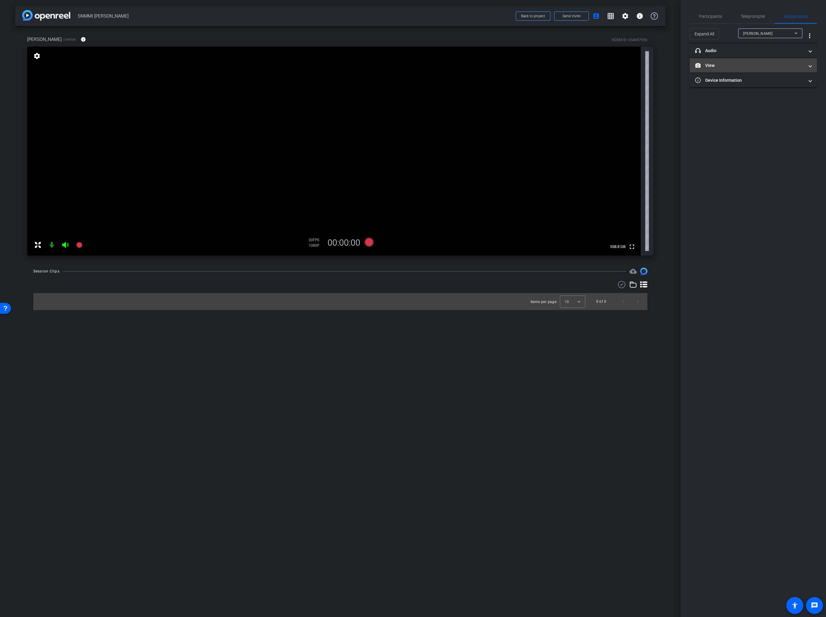
click at [723, 65] on mat-panel-title "View" at bounding box center [749, 65] width 109 height 6
click at [749, 87] on icon at bounding box center [748, 85] width 4 height 3
click at [553, 362] on div "arrow_back SNMMI Dr. Rabinovici Back to project Send invite account_box grid_on…" at bounding box center [340, 308] width 681 height 617
click at [702, 15] on span "Participants" at bounding box center [710, 16] width 23 height 4
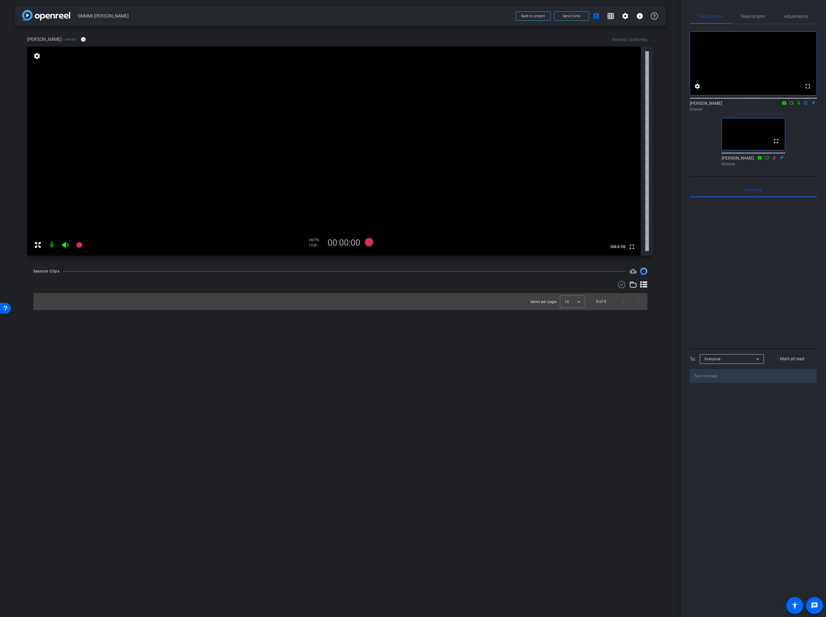
click at [485, 329] on div "arrow_back SNMMI Dr. Rabinovici Back to project Send invite account_box grid_on…" at bounding box center [340, 308] width 681 height 617
click at [442, 270] on div "Session Clips cloud_upload" at bounding box center [340, 271] width 614 height 7
click at [793, 15] on span "Adjustments" at bounding box center [796, 16] width 24 height 4
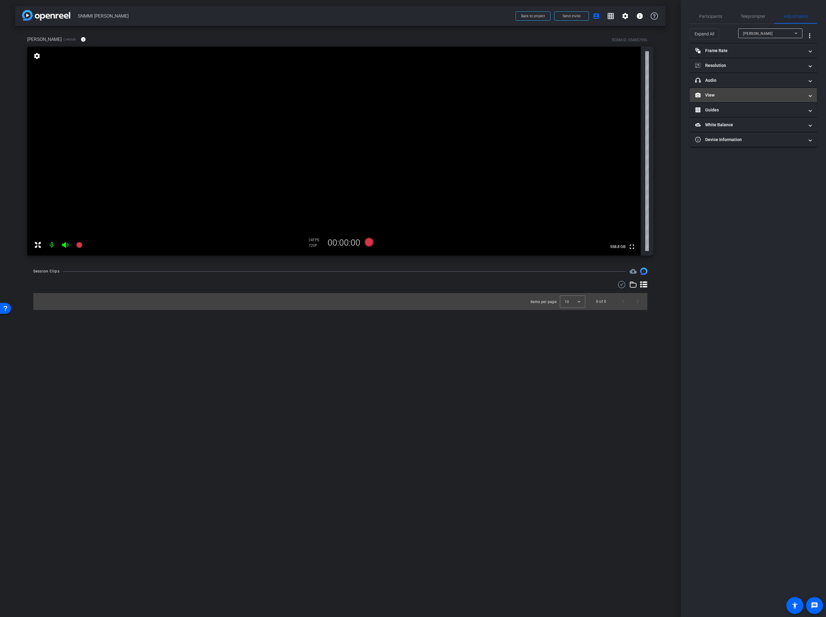
click at [727, 96] on mat-panel-title "View" at bounding box center [749, 95] width 109 height 6
click at [720, 18] on span "Participants" at bounding box center [710, 16] width 23 height 4
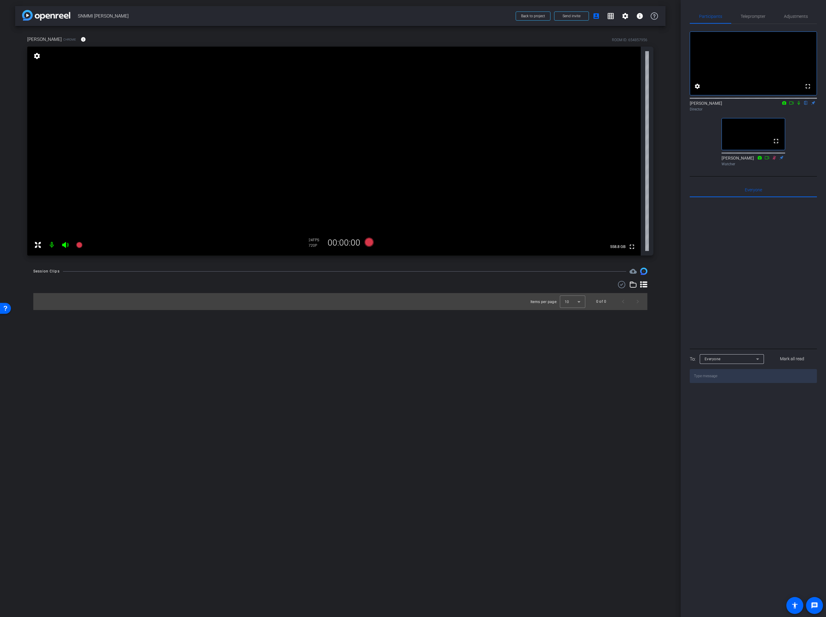
drag, startPoint x: 392, startPoint y: 279, endPoint x: 385, endPoint y: 264, distance: 16.3
click at [392, 279] on div "Session Clips cloud_upload Items per page: 10 0 of 0" at bounding box center [340, 289] width 650 height 42
click at [367, 244] on icon at bounding box center [369, 242] width 9 height 9
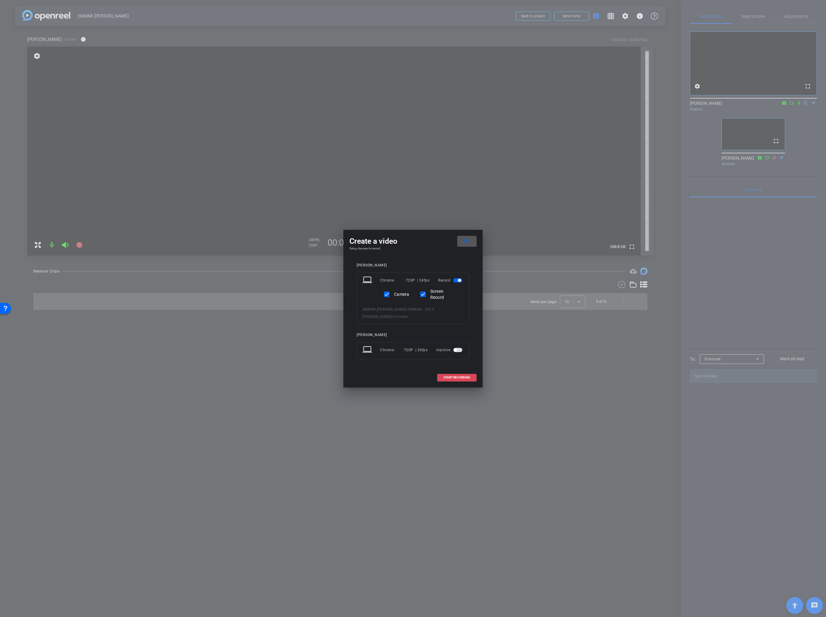
click at [454, 378] on span "START RECORDING" at bounding box center [457, 377] width 27 height 3
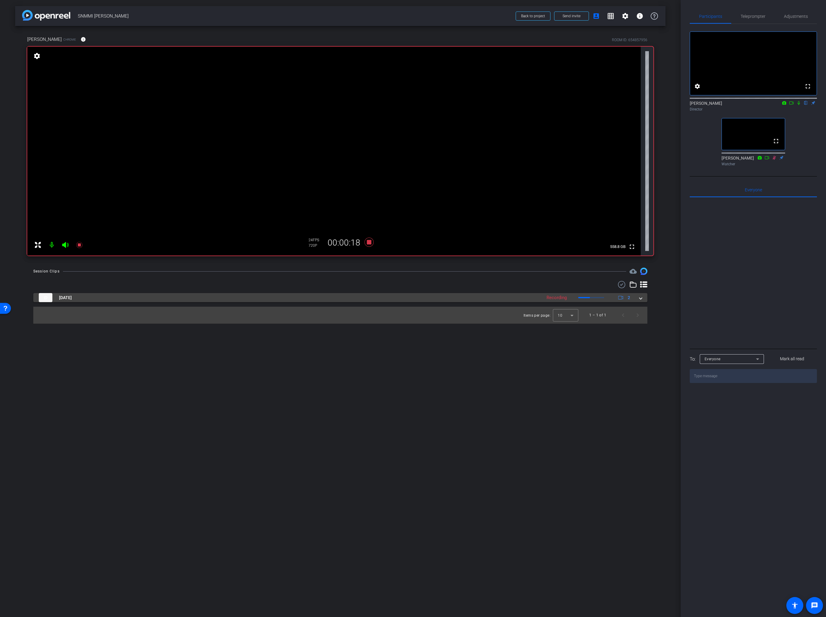
click at [617, 299] on span "2" at bounding box center [623, 297] width 13 height 7
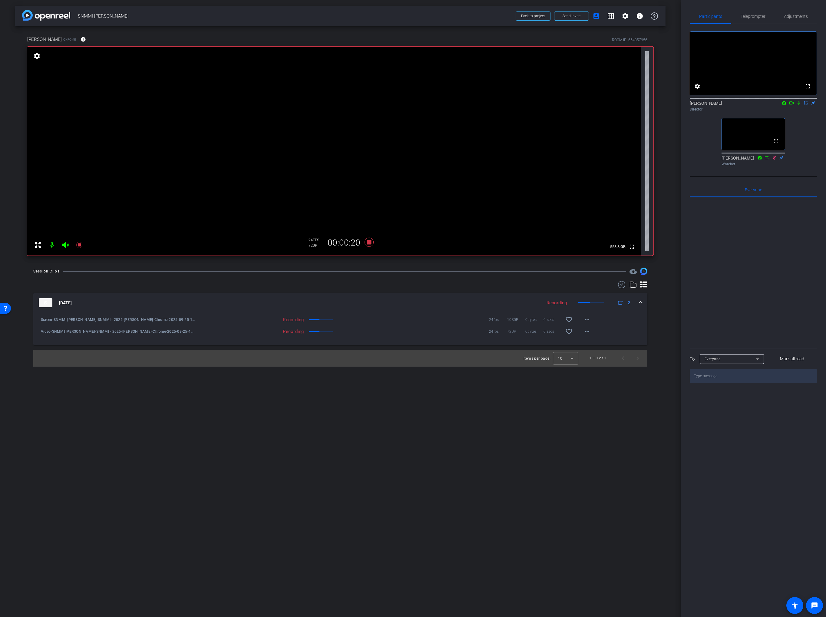
drag, startPoint x: 449, startPoint y: 285, endPoint x: 443, endPoint y: 275, distance: 11.8
click at [449, 285] on div at bounding box center [340, 284] width 614 height 7
click at [369, 244] on icon at bounding box center [369, 242] width 15 height 11
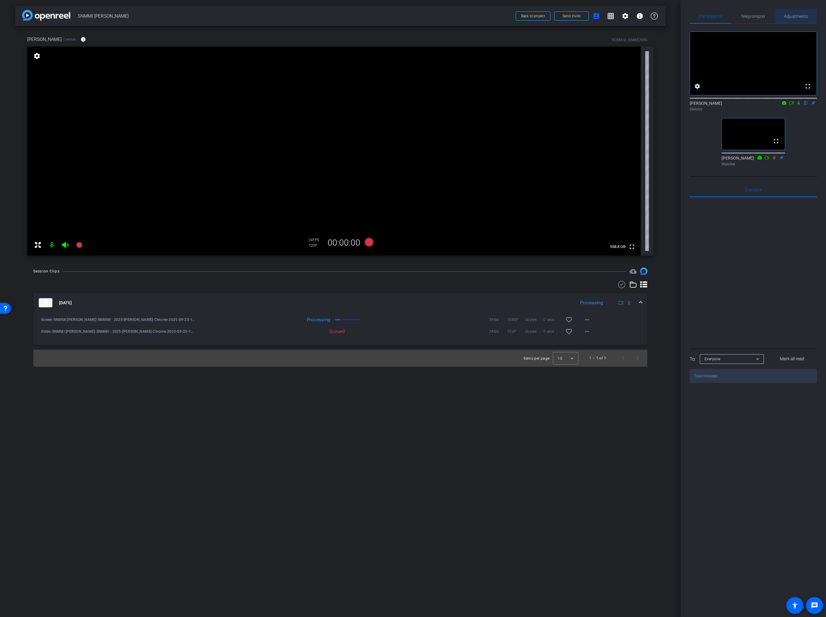
click at [794, 14] on span "Adjustments" at bounding box center [796, 16] width 24 height 4
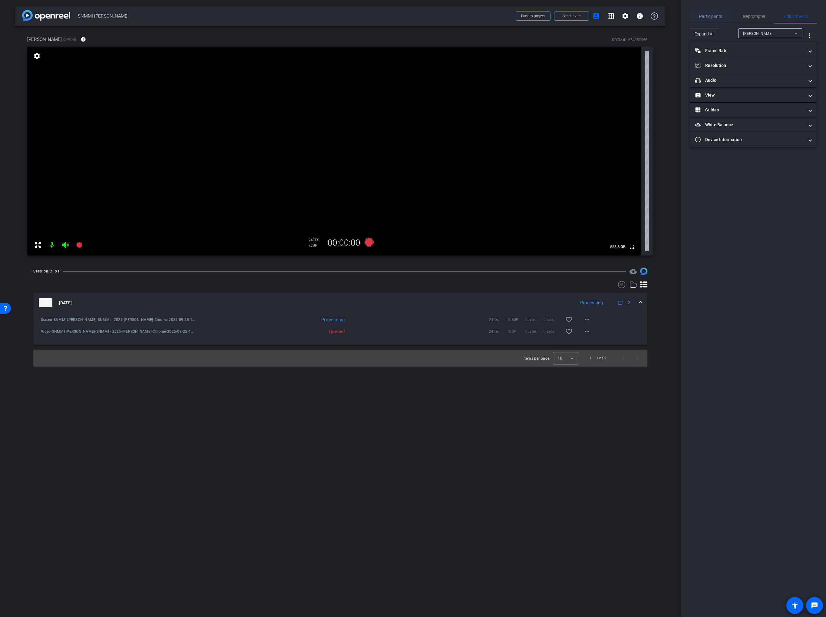
click at [727, 15] on div "Participants" at bounding box center [710, 16] width 41 height 15
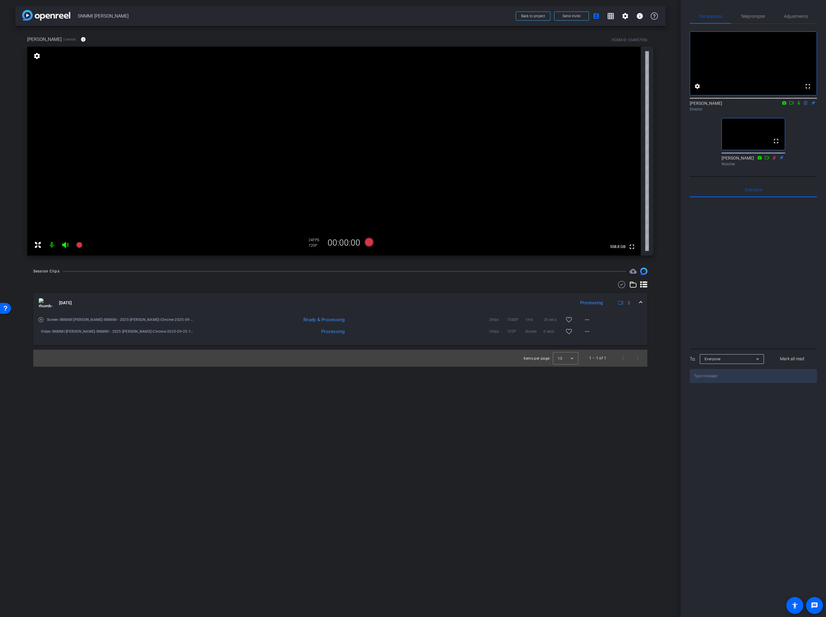
click at [39, 321] on mat-icon "play_circle_outline" at bounding box center [41, 320] width 6 height 6
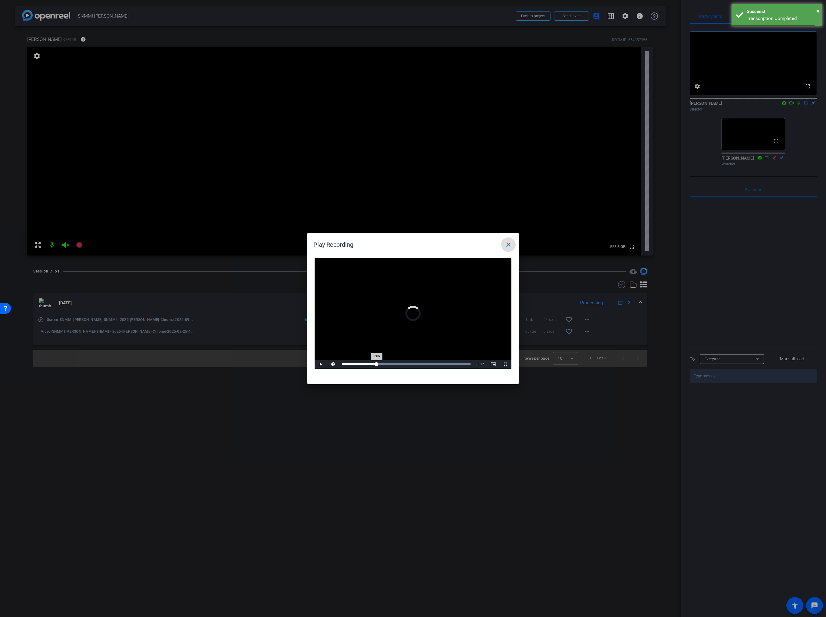
click at [377, 362] on div "Loaded : 100.00% 0:06 0:06" at bounding box center [406, 364] width 135 height 9
click at [403, 364] on div "Loaded : 100.00% 0:11 0:11" at bounding box center [406, 364] width 129 height 2
click at [429, 365] on div "Loaded : 100.00% 0:16 0:16" at bounding box center [406, 364] width 135 height 9
click at [444, 366] on div "Loaded : 100.00% 0:18 0:16" at bounding box center [406, 364] width 135 height 9
click at [506, 247] on mat-icon "close" at bounding box center [508, 244] width 7 height 7
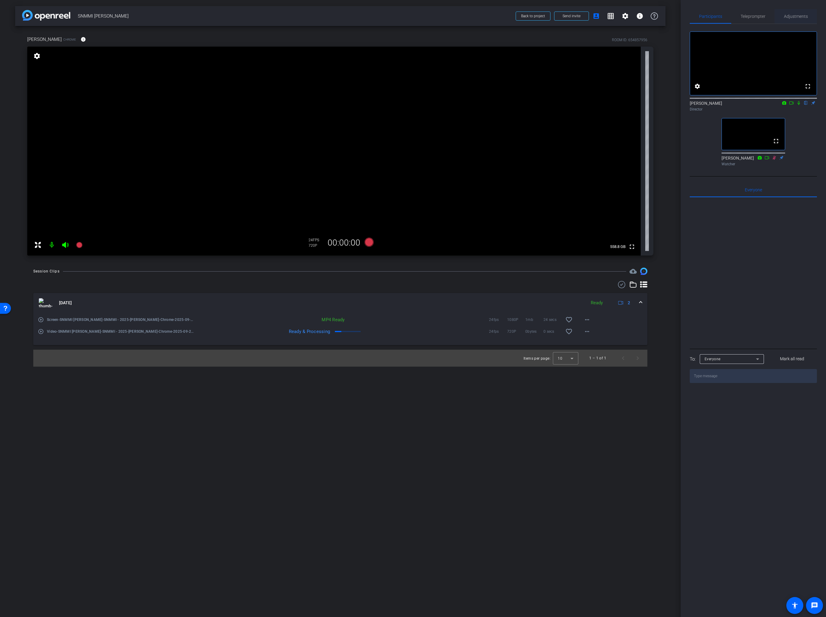
click at [786, 21] on span "Adjustments" at bounding box center [796, 16] width 24 height 15
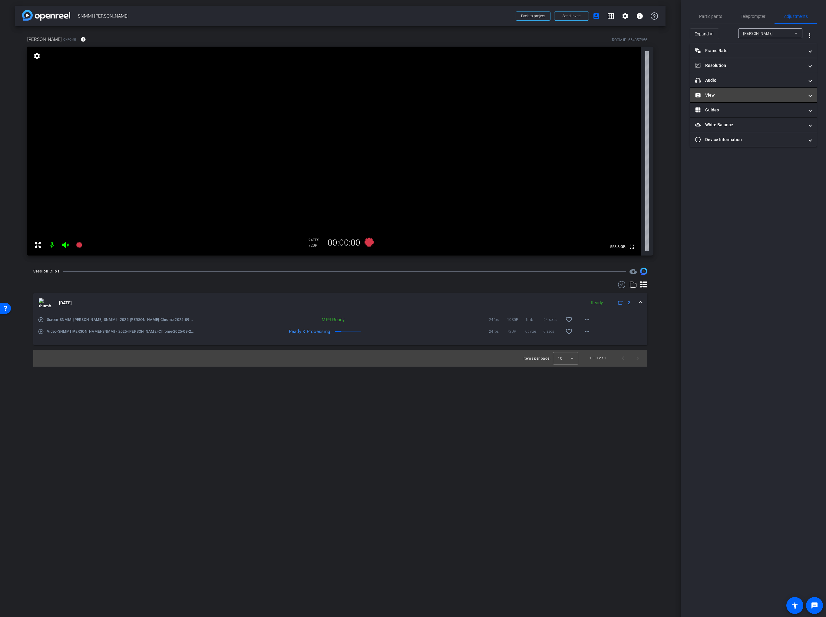
click at [722, 97] on mat-panel-title "View" at bounding box center [749, 95] width 109 height 6
click at [760, 113] on icon at bounding box center [759, 115] width 5 height 5
click at [713, 17] on span "Participants" at bounding box center [710, 16] width 23 height 4
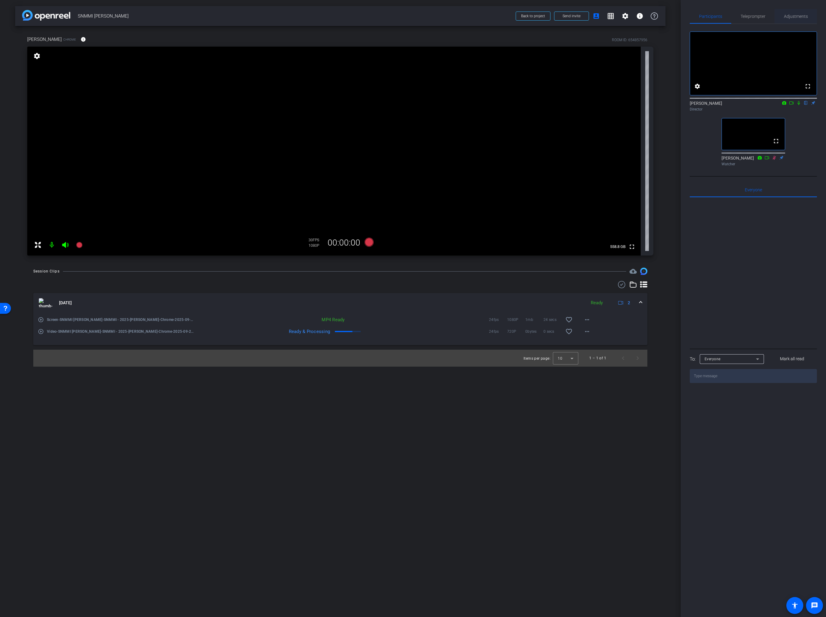
click at [796, 18] on span "Adjustments" at bounding box center [796, 16] width 24 height 4
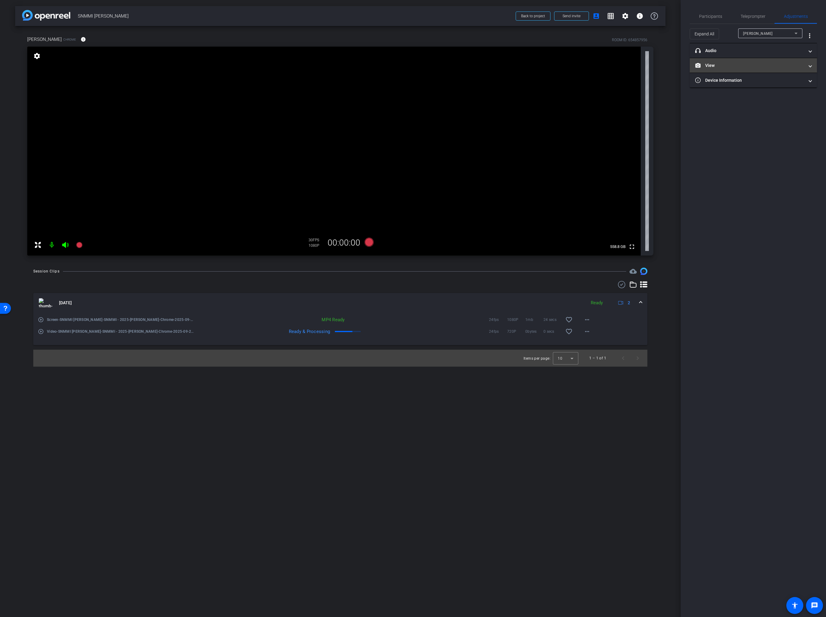
click at [731, 62] on mat-panel-title "View" at bounding box center [749, 65] width 109 height 6
drag, startPoint x: 746, startPoint y: 85, endPoint x: 741, endPoint y: 72, distance: 14.1
click at [747, 85] on g at bounding box center [748, 86] width 4 height 4
drag, startPoint x: 715, startPoint y: 18, endPoint x: 710, endPoint y: 18, distance: 4.8
click at [715, 17] on span "Participants" at bounding box center [710, 16] width 23 height 4
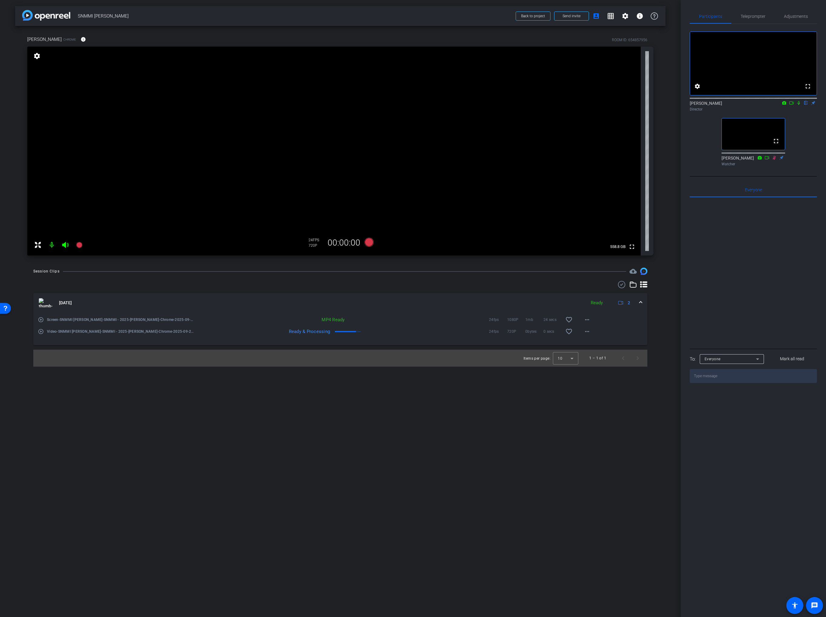
click at [372, 339] on div "Ready & Processing 24fps 720P 0bytes 0 secs favorite_border more_horiz" at bounding box center [394, 331] width 399 height 15
click at [41, 320] on mat-icon "play_circle_outline" at bounding box center [41, 320] width 6 height 6
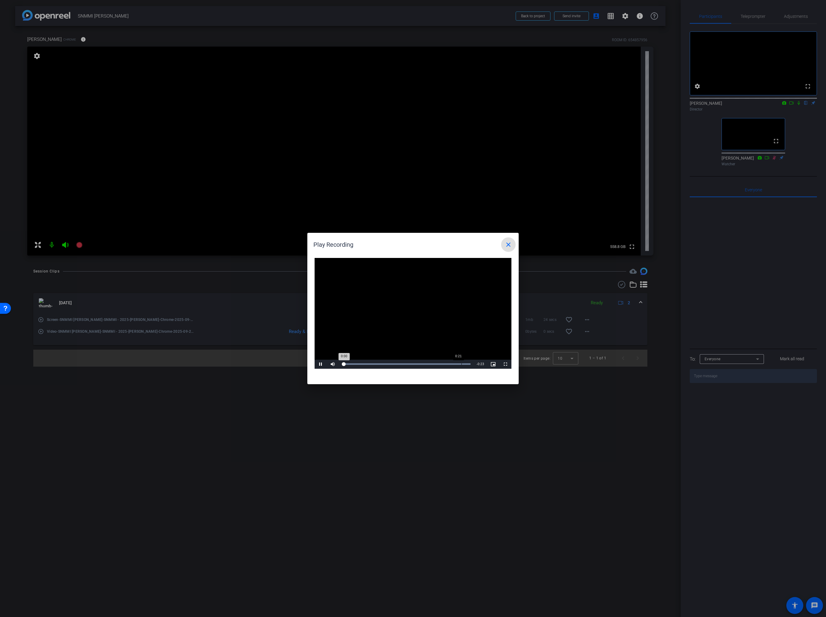
click at [462, 360] on div "Loaded : 100.00% 0:21 0:00" at bounding box center [406, 364] width 135 height 9
drag, startPoint x: 472, startPoint y: 361, endPoint x: 477, endPoint y: 360, distance: 4.3
click at [473, 361] on div "Loaded : 100.00% 0:23 0:23" at bounding box center [406, 364] width 135 height 9
drag, startPoint x: 464, startPoint y: 362, endPoint x: 470, endPoint y: 358, distance: 7.0
click at [464, 362] on div "Loaded : 100.00% 0:22 0:23" at bounding box center [406, 364] width 135 height 9
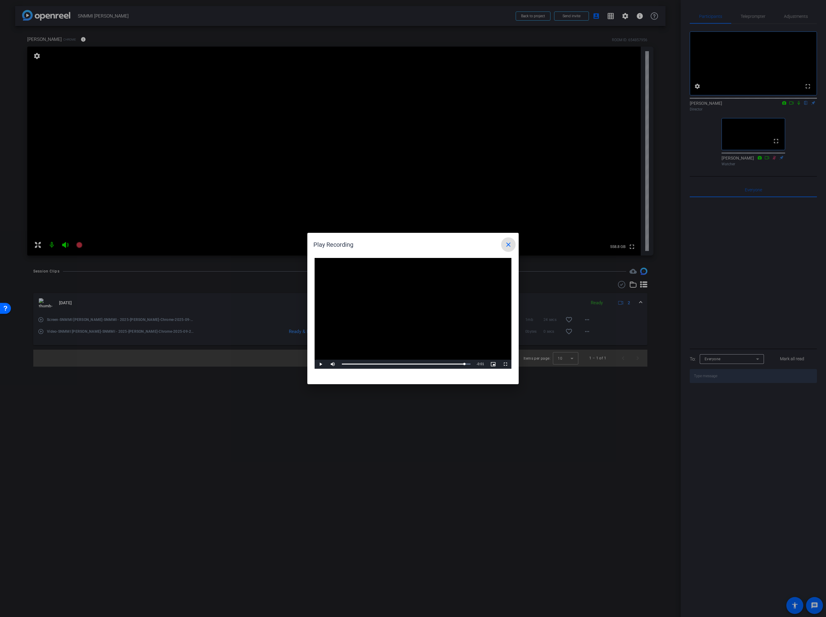
drag, startPoint x: 509, startPoint y: 247, endPoint x: 356, endPoint y: 247, distance: 152.6
click at [509, 247] on mat-icon "close" at bounding box center [508, 244] width 7 height 7
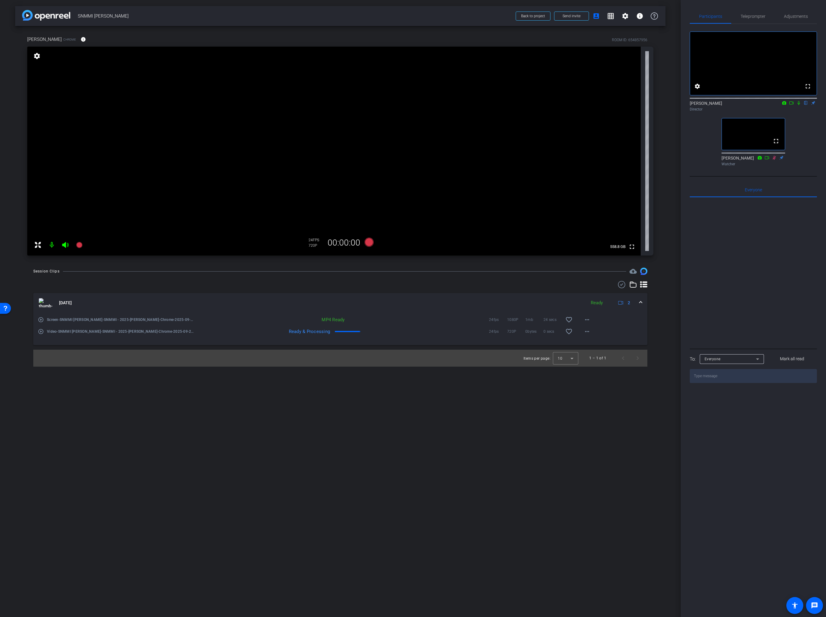
click at [42, 332] on div "play_circle_outline Video-SNMMI Dr. Rabinovici-SNMMI - 2025-Gil Rabinovici-Chro…" at bounding box center [116, 331] width 157 height 15
click at [41, 332] on mat-icon "play_circle_outline" at bounding box center [41, 332] width 6 height 6
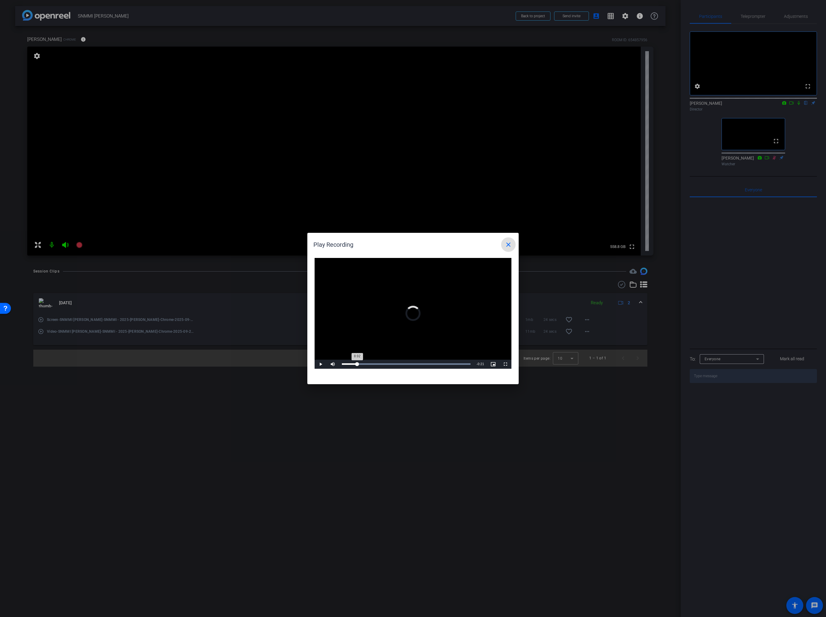
click at [358, 362] on div "Loaded : 100.00% 0:02 0:02" at bounding box center [406, 364] width 135 height 9
click at [367, 364] on div "Loaded : 100.00% 0:04 0:04" at bounding box center [406, 364] width 129 height 2
click at [379, 364] on div "Loaded : 100.00% 0:06 0:04" at bounding box center [406, 364] width 129 height 2
click at [510, 243] on mat-icon "close" at bounding box center [508, 244] width 7 height 7
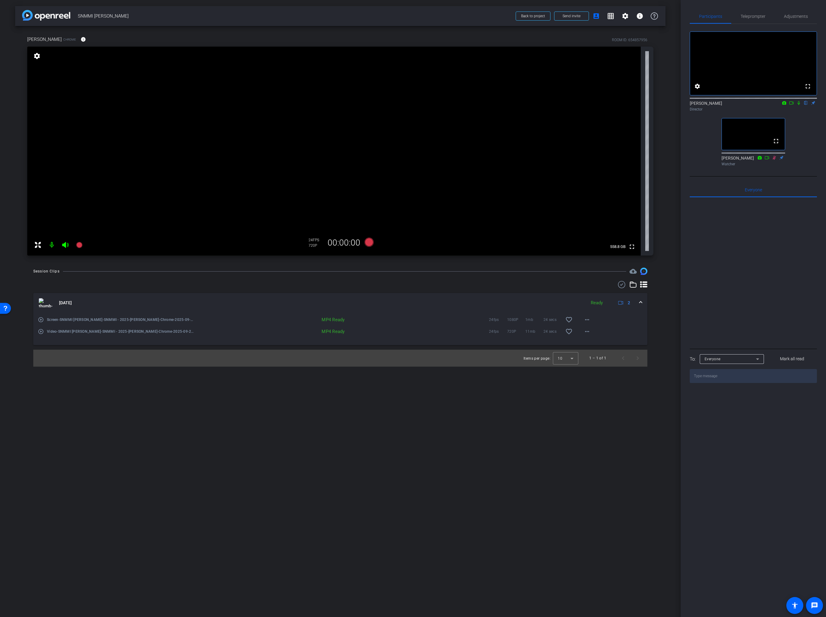
click at [379, 287] on div at bounding box center [340, 284] width 614 height 7
click at [380, 287] on div at bounding box center [340, 284] width 614 height 7
click at [380, 291] on div "Sep 25, 2025 Ready 2 play_circle_outline Screen-SNMMI Dr. Rabinovici-SNMMI - 20…" at bounding box center [340, 324] width 614 height 86
click at [369, 265] on div "arrow_back SNMMI Dr. Rabinovici Back to project Send invite account_box grid_on…" at bounding box center [340, 308] width 681 height 617
click at [369, 263] on div "arrow_back SNMMI Dr. Rabinovici Back to project Send invite account_box grid_on…" at bounding box center [340, 308] width 681 height 617
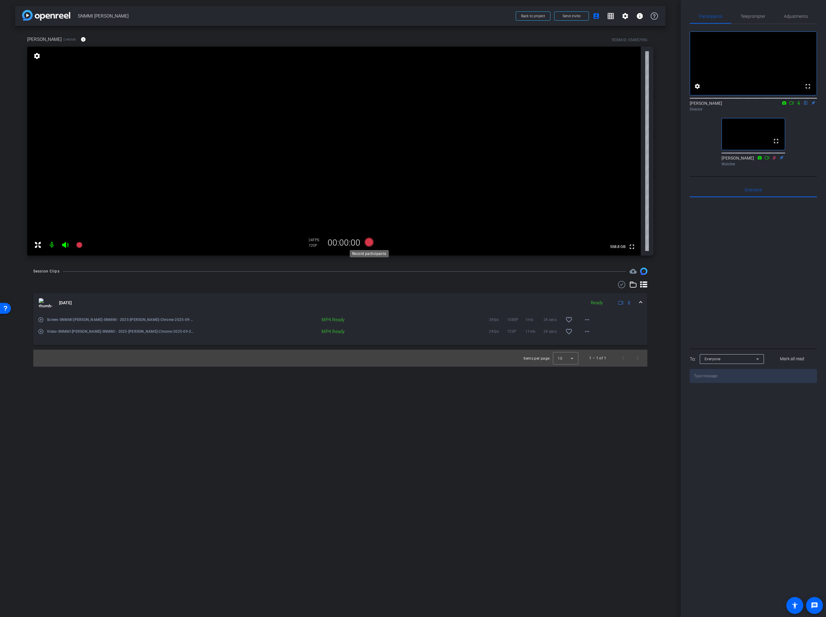
click at [367, 244] on icon at bounding box center [369, 242] width 9 height 9
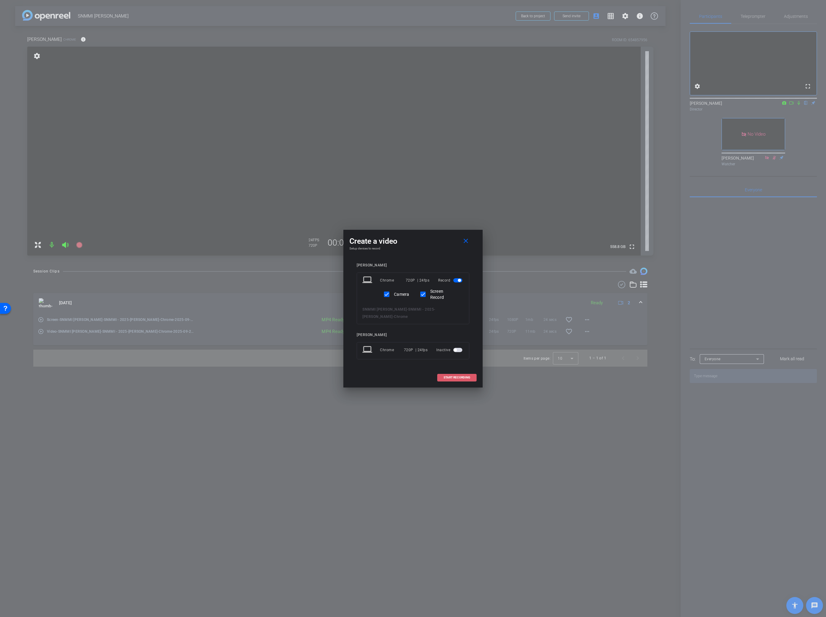
click at [450, 376] on span "START RECORDING" at bounding box center [457, 377] width 27 height 3
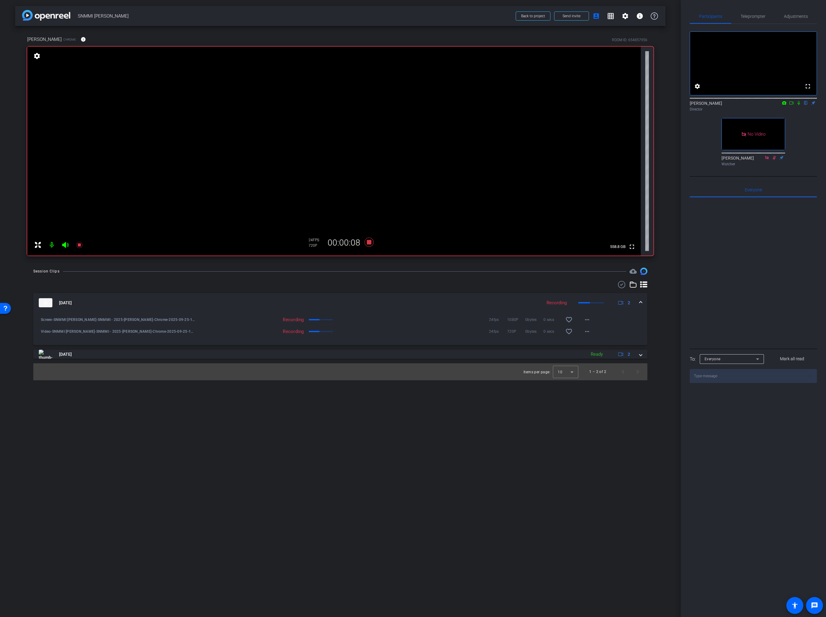
click at [798, 105] on icon at bounding box center [798, 103] width 5 height 4
click at [793, 105] on icon at bounding box center [791, 103] width 5 height 4
click at [806, 147] on div "No Video Scott Grant Director No Video Sebastien Ball Watcher" at bounding box center [753, 96] width 127 height 145
click at [799, 19] on span "Adjustments" at bounding box center [796, 16] width 24 height 15
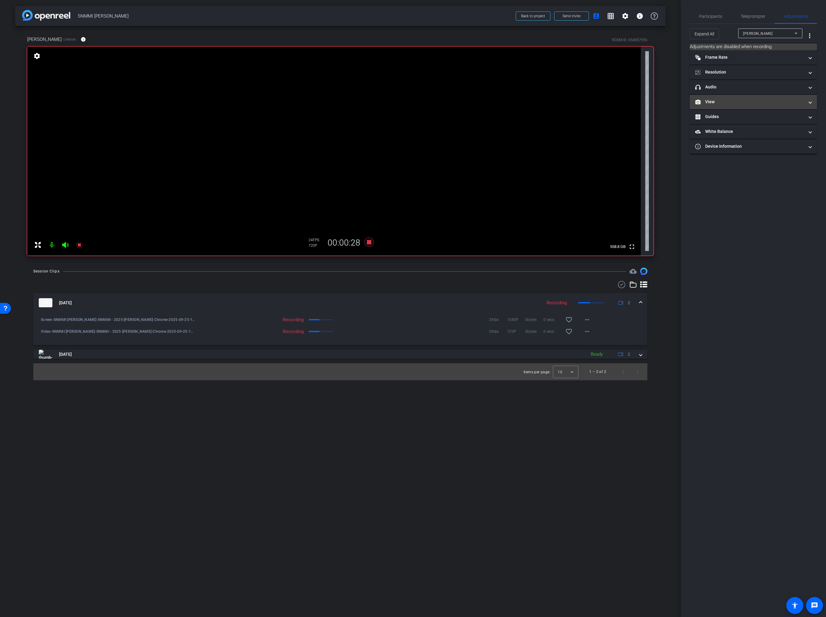
drag, startPoint x: 721, startPoint y: 99, endPoint x: 772, endPoint y: 114, distance: 52.9
click at [722, 99] on mat-panel-title "View" at bounding box center [749, 102] width 109 height 6
click at [760, 121] on rect at bounding box center [759, 122] width 3 height 2
click at [748, 91] on polygon at bounding box center [747, 90] width 3 height 1
click at [714, 15] on span "Participants" at bounding box center [710, 16] width 23 height 4
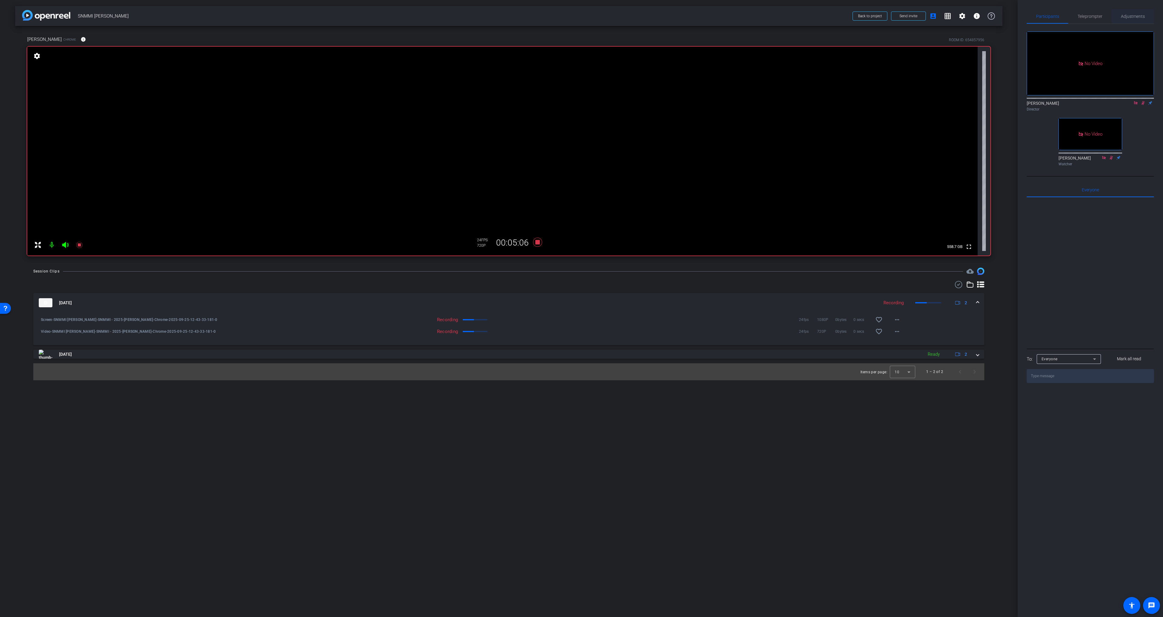
click at [1137, 18] on span "Adjustments" at bounding box center [1133, 16] width 24 height 4
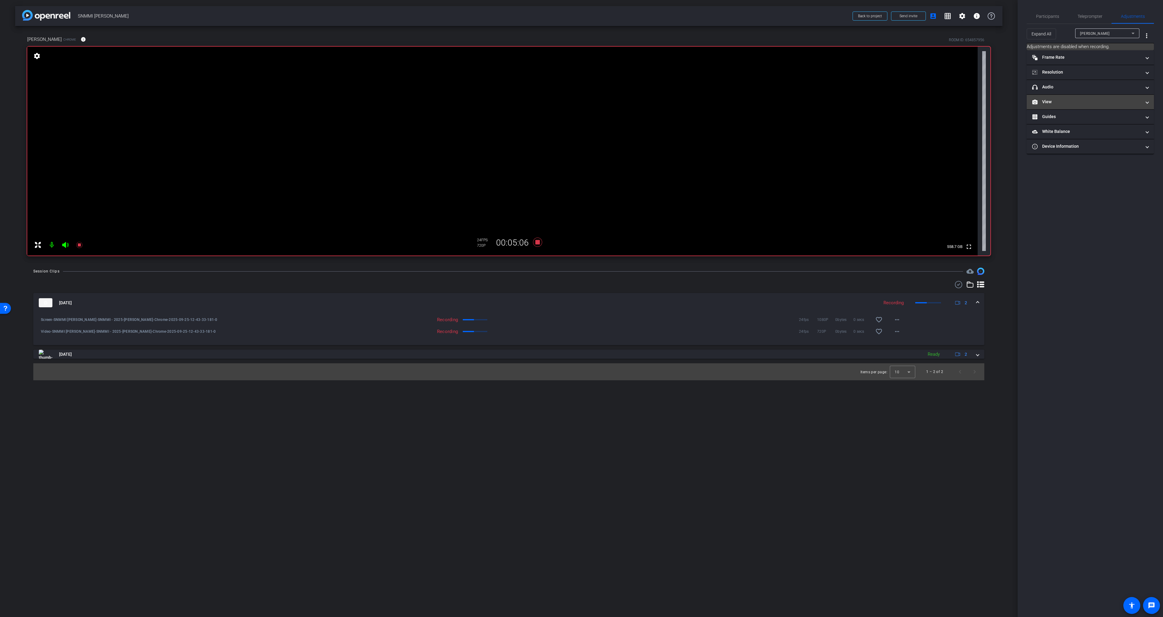
click at [1097, 102] on mat-panel-title "View" at bounding box center [1086, 102] width 109 height 6
click at [1096, 122] on rect at bounding box center [1095, 122] width 3 height 2
click at [1056, 15] on span "Participants" at bounding box center [1047, 16] width 23 height 4
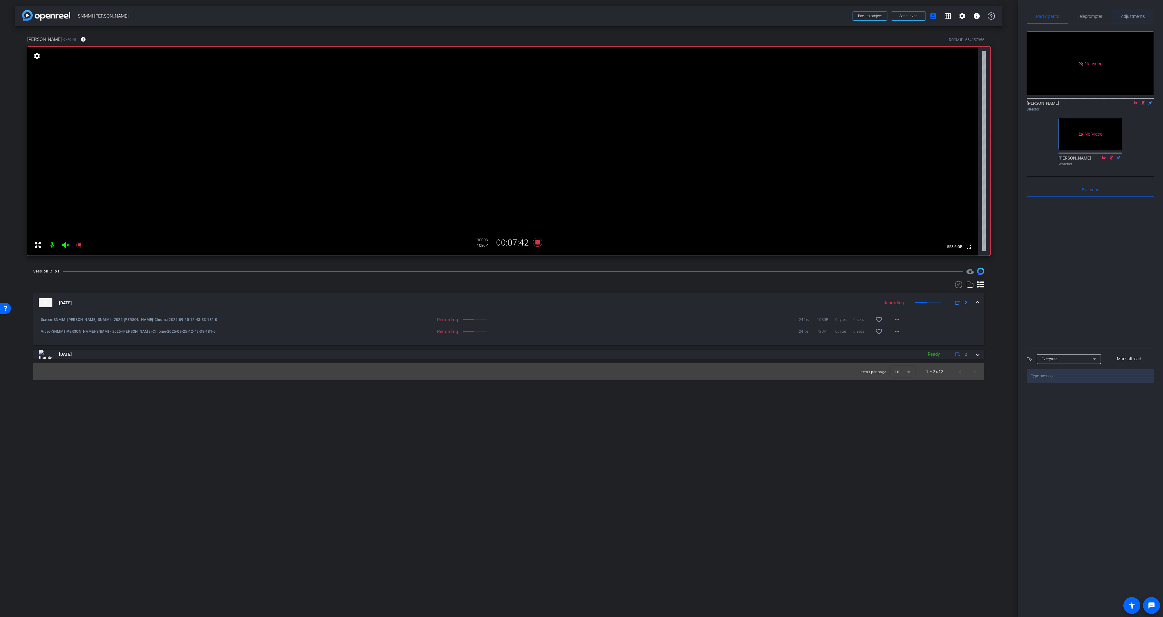
click at [1130, 16] on span "Adjustments" at bounding box center [1133, 16] width 24 height 4
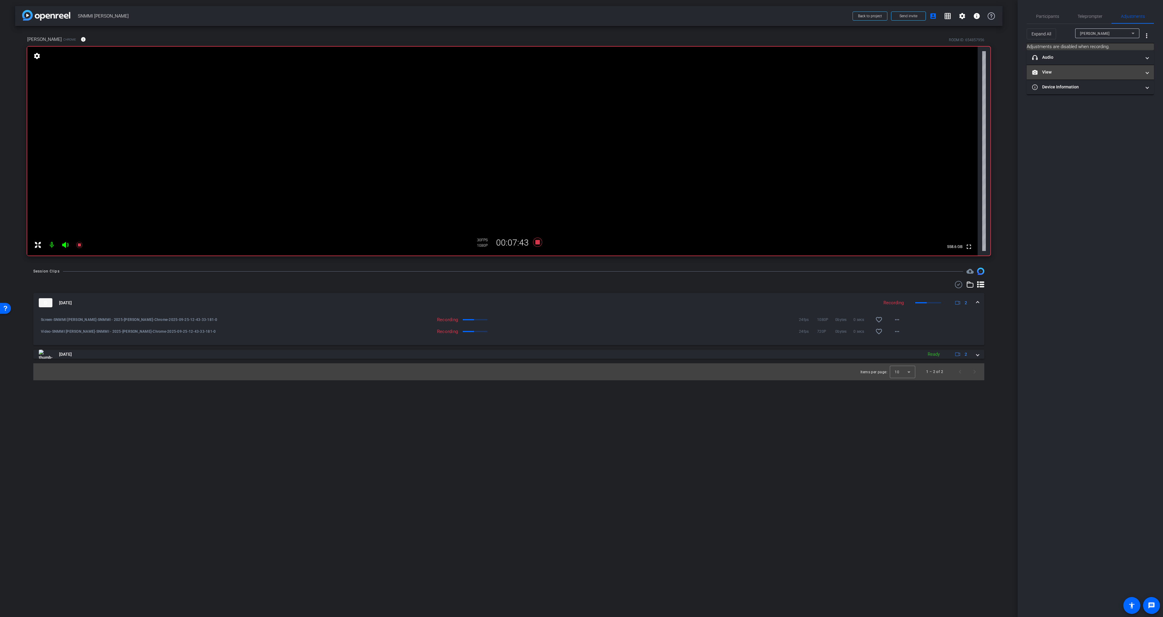
click at [1086, 68] on mat-expansion-panel-header "View" at bounding box center [1090, 72] width 127 height 15
click at [1084, 93] on icon at bounding box center [1084, 92] width 5 height 5
click at [575, 279] on div "Session Clips cloud_upload Sep 25, 2025 Recording 2 Screen-SNMMI Dr. Rabinovici…" at bounding box center [508, 324] width 987 height 113
click at [1049, 10] on span "Participants" at bounding box center [1047, 16] width 23 height 15
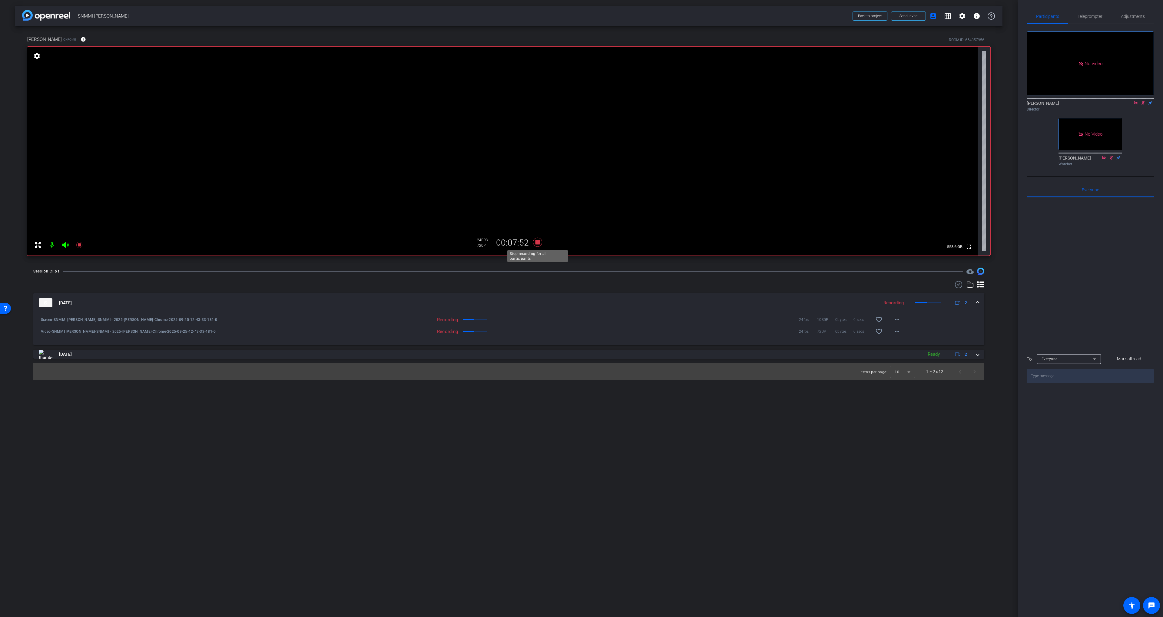
click at [539, 244] on icon at bounding box center [537, 242] width 9 height 9
click at [1140, 100] on mat-icon at bounding box center [1142, 102] width 7 height 5
click at [1135, 101] on icon at bounding box center [1135, 103] width 5 height 4
click at [39, 319] on mat-icon "play_circle_outline" at bounding box center [41, 320] width 6 height 6
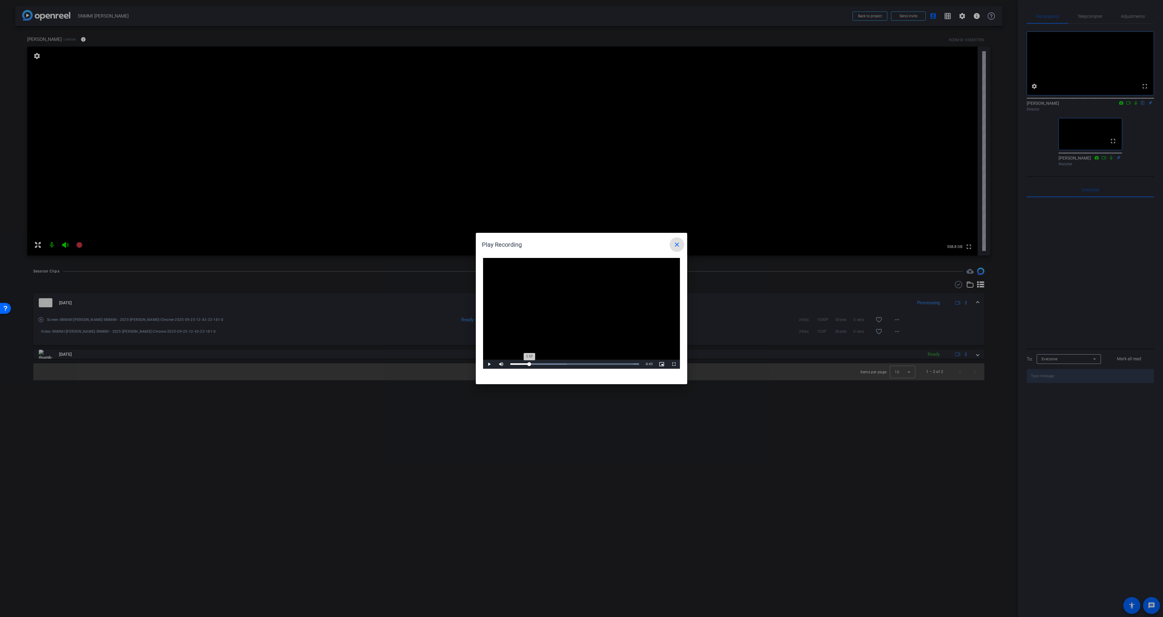
click at [529, 364] on div "Loaded : 100.00% 1:10 1:10" at bounding box center [574, 364] width 129 height 2
click at [544, 364] on div "Loaded : 100.00% 2:05 2:05" at bounding box center [574, 364] width 129 height 2
click at [552, 364] on div "Loaded : 100.00% 2:33 2:06" at bounding box center [574, 364] width 129 height 2
click at [561, 365] on div "Loaded : 100.00% 3:08 2:34" at bounding box center [574, 364] width 129 height 2
click at [571, 365] on div "Loaded : 100.00% 3:43 3:07" at bounding box center [574, 364] width 135 height 9
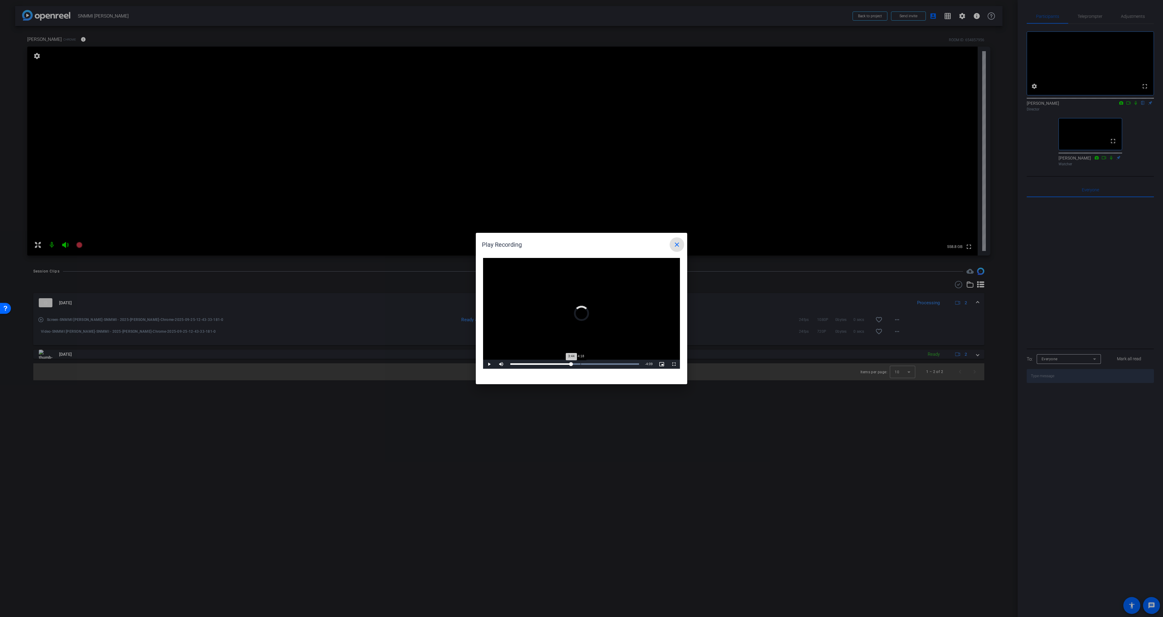
drag, startPoint x: 581, startPoint y: 366, endPoint x: 590, endPoint y: 366, distance: 9.4
click at [581, 366] on div "Loaded : 100.00% 4:18 3:44" at bounding box center [574, 364] width 135 height 9
click at [600, 365] on div "Loaded : 100.00% 5:30 4:18" at bounding box center [574, 364] width 129 height 2
click at [612, 365] on div "Loaded : 100.00% 6:11 5:31" at bounding box center [574, 364] width 135 height 9
drag, startPoint x: 618, startPoint y: 365, endPoint x: 625, endPoint y: 365, distance: 7.3
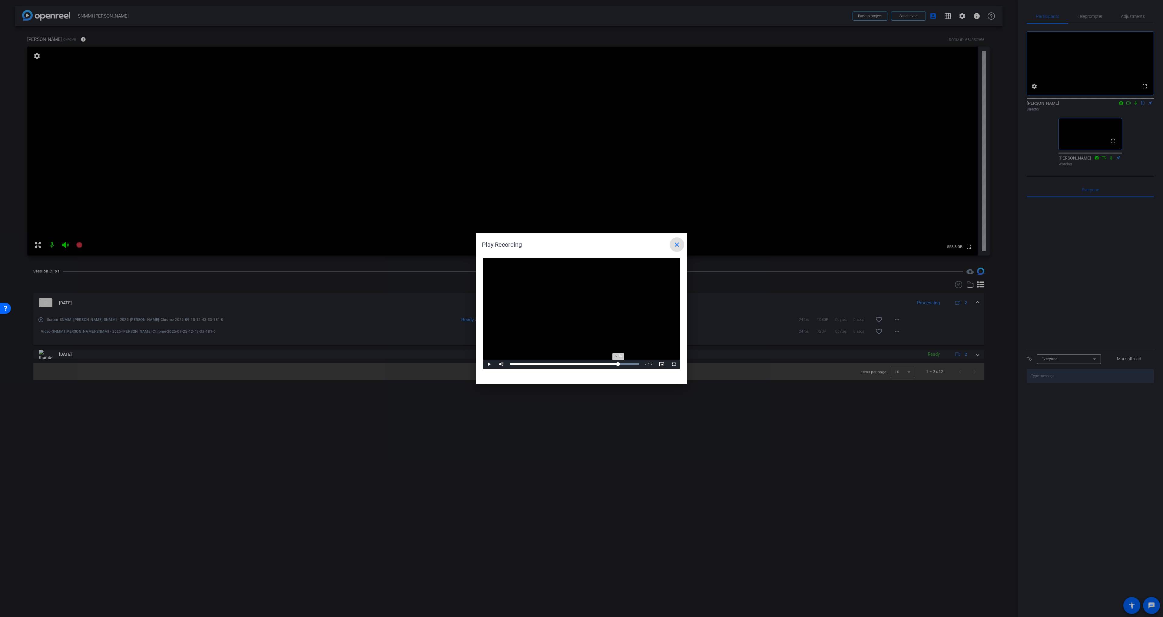
click at [618, 365] on div "Loaded : 100.00% 6:36 6:36" at bounding box center [574, 364] width 135 height 9
drag, startPoint x: 625, startPoint y: 365, endPoint x: 631, endPoint y: 365, distance: 5.8
click at [626, 365] on div "Loaded : 100.00% 7:04 6:37" at bounding box center [574, 364] width 135 height 9
click at [631, 365] on div "Loaded : 100.00% 7:25 7:04" at bounding box center [574, 364] width 135 height 9
drag, startPoint x: 674, startPoint y: 246, endPoint x: 612, endPoint y: 252, distance: 62.1
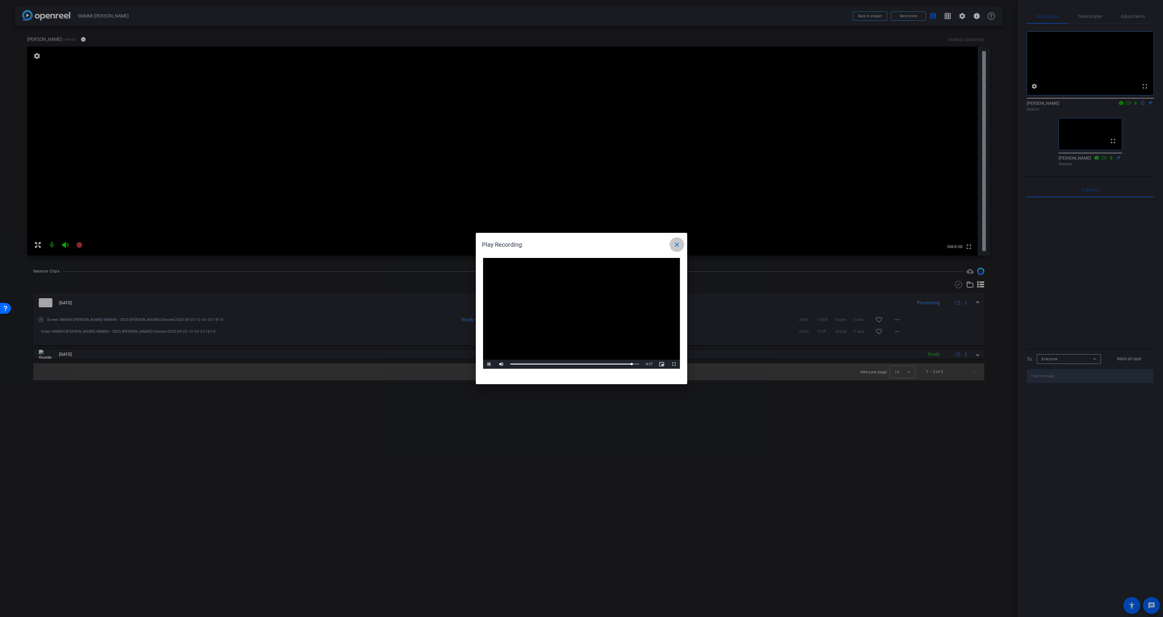
click at [674, 246] on mat-icon "close" at bounding box center [676, 244] width 7 height 7
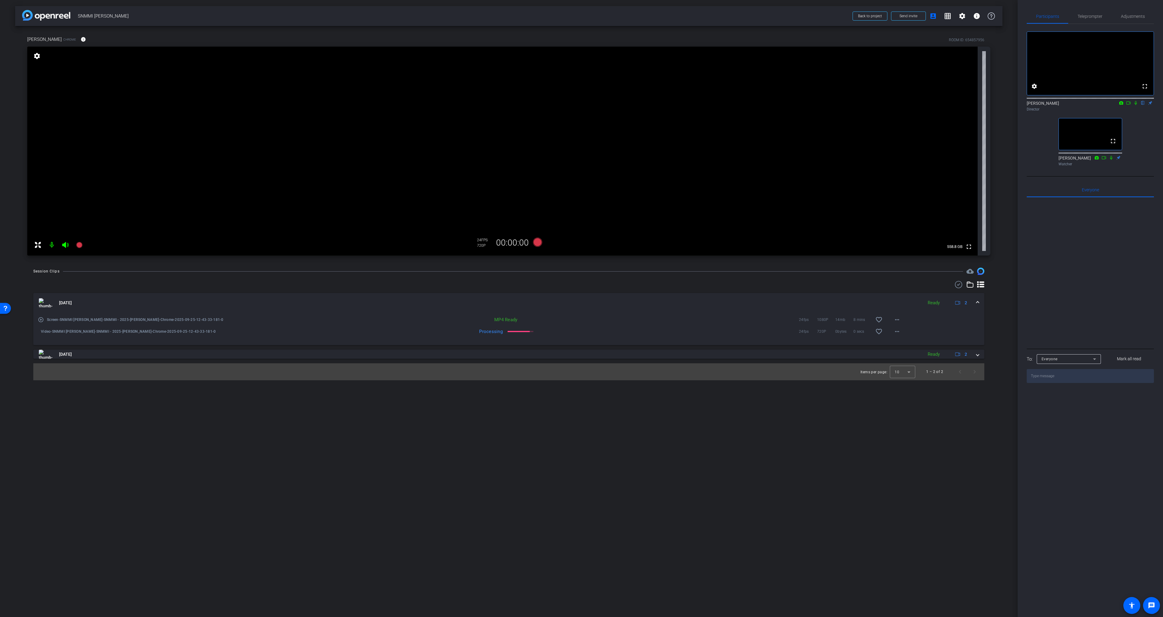
click at [1133, 105] on icon at bounding box center [1135, 103] width 5 height 4
click at [39, 331] on mat-icon "play_circle_outline" at bounding box center [41, 332] width 6 height 6
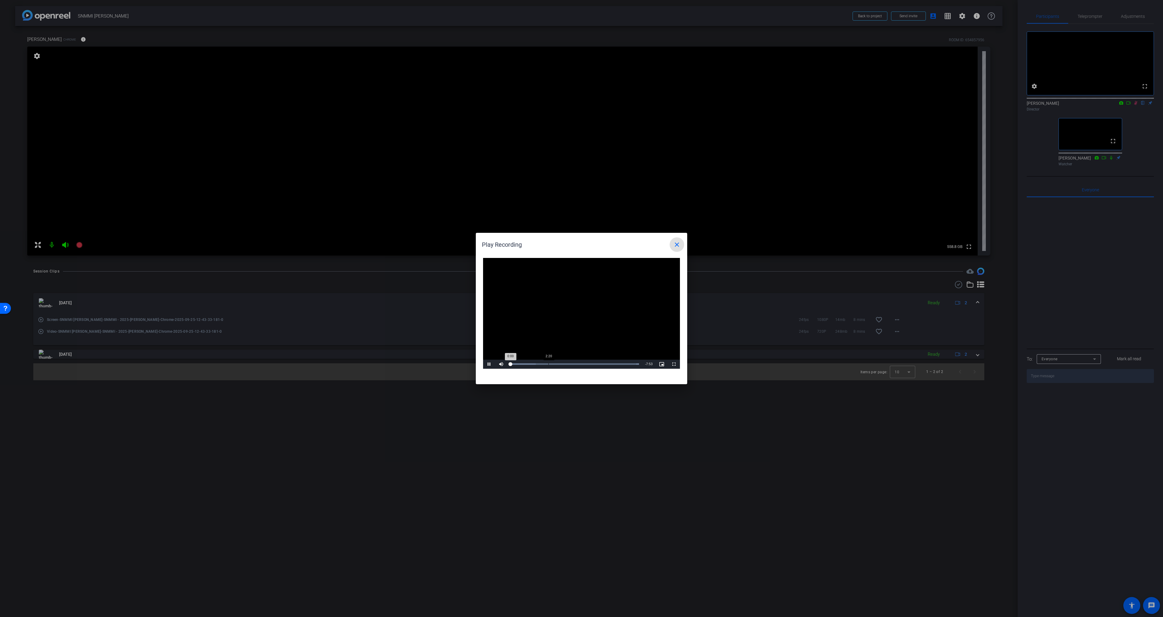
click at [548, 361] on div "Loaded : 100.00% 2:20 0:00" at bounding box center [574, 364] width 135 height 9
click at [672, 244] on span at bounding box center [677, 244] width 15 height 15
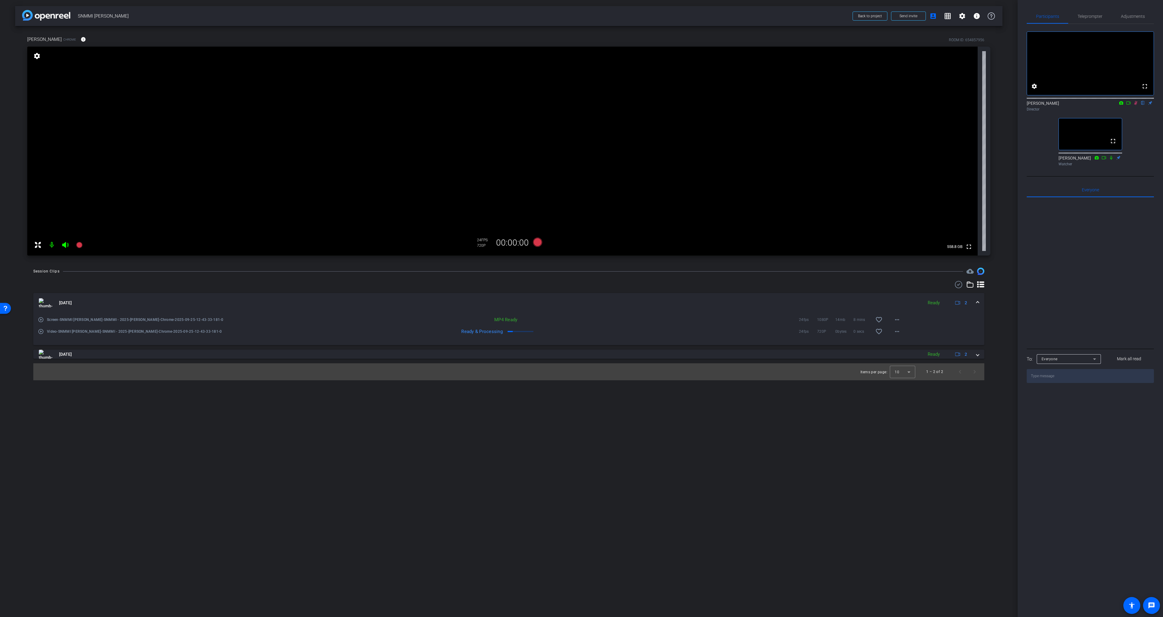
click at [1135, 105] on icon at bounding box center [1135, 103] width 5 height 4
click at [43, 319] on mat-icon "play_circle_outline" at bounding box center [41, 320] width 6 height 6
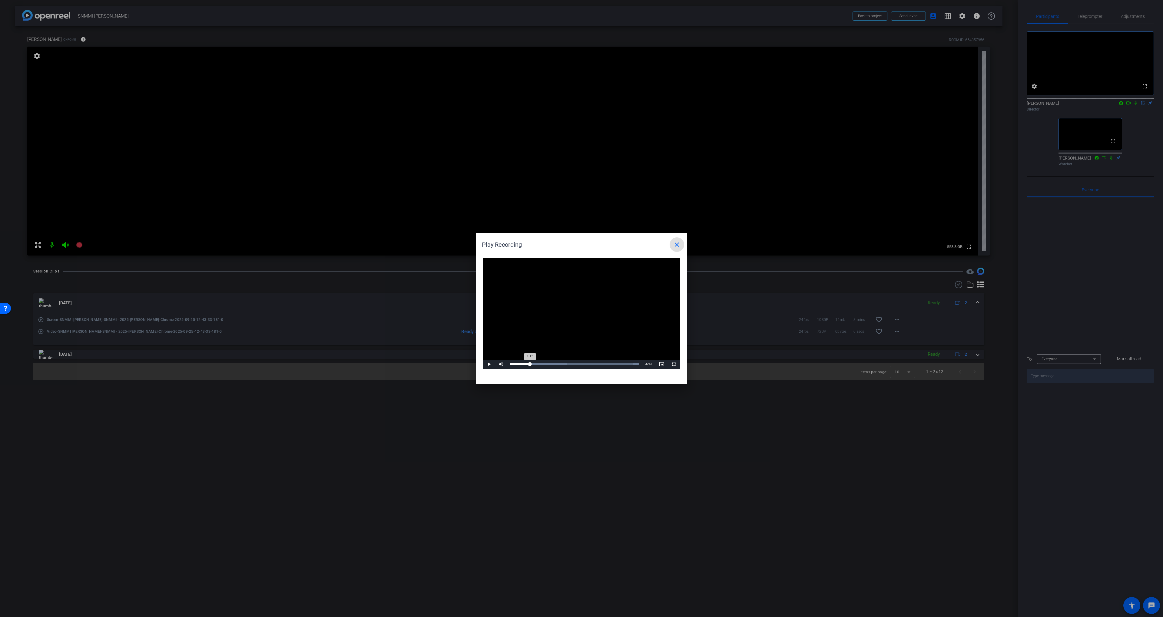
click at [530, 363] on div "Loaded : 100.00% 1:12 1:12" at bounding box center [574, 364] width 135 height 9
drag, startPoint x: 550, startPoint y: 364, endPoint x: 558, endPoint y: 362, distance: 8.6
click at [550, 364] on div "Loaded : 100.00% 2:25 2:26" at bounding box center [574, 364] width 129 height 2
click at [678, 244] on mat-icon "close" at bounding box center [676, 244] width 7 height 7
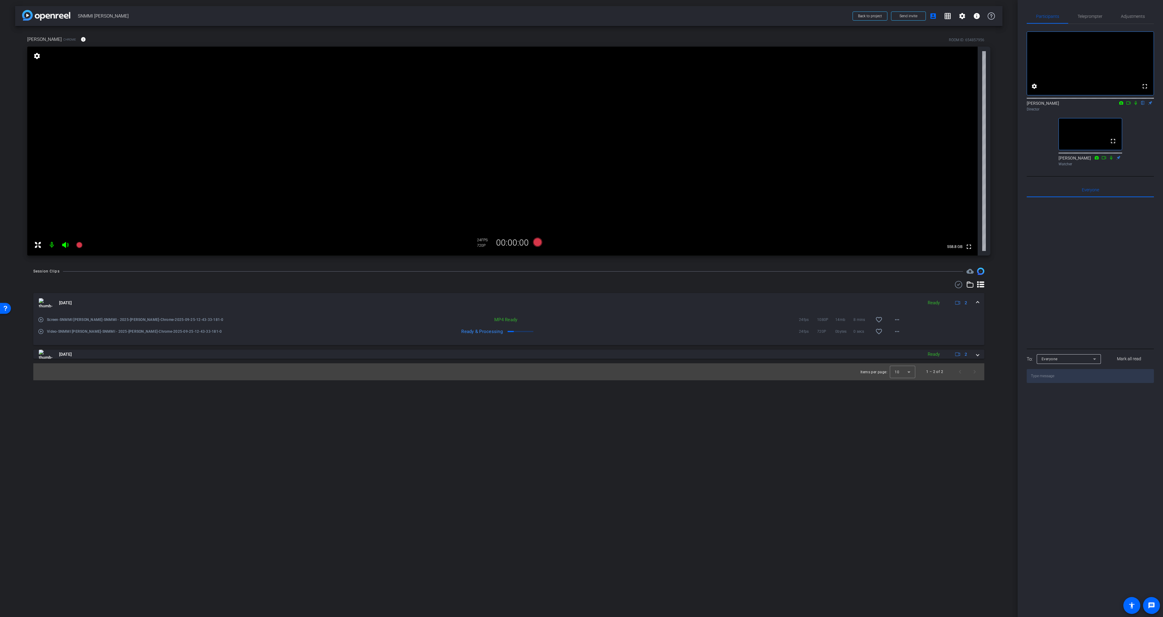
click at [1138, 164] on div "fullscreen settings Scott Grant flip Director fullscreen Sebastien Ball Watcher" at bounding box center [1090, 96] width 127 height 145
click at [43, 319] on mat-icon "play_circle_outline" at bounding box center [41, 320] width 6 height 6
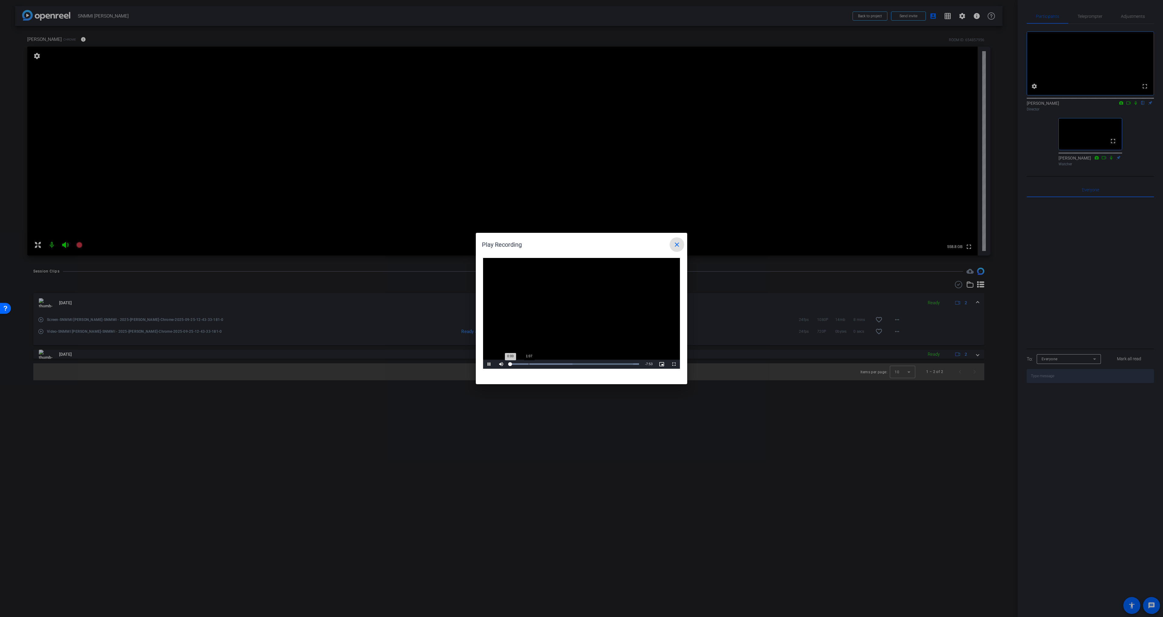
drag, startPoint x: 529, startPoint y: 365, endPoint x: 540, endPoint y: 364, distance: 10.9
click at [529, 365] on div "Loaded : 100.00% 1:07 0:00" at bounding box center [574, 364] width 129 height 2
drag, startPoint x: 552, startPoint y: 364, endPoint x: 557, endPoint y: 365, distance: 4.9
click at [552, 364] on div "Loaded : 100.00% 2:32 2:32" at bounding box center [574, 364] width 129 height 2
click at [574, 365] on div "Loaded : 100.00% 3:51 2:32" at bounding box center [574, 364] width 135 height 9
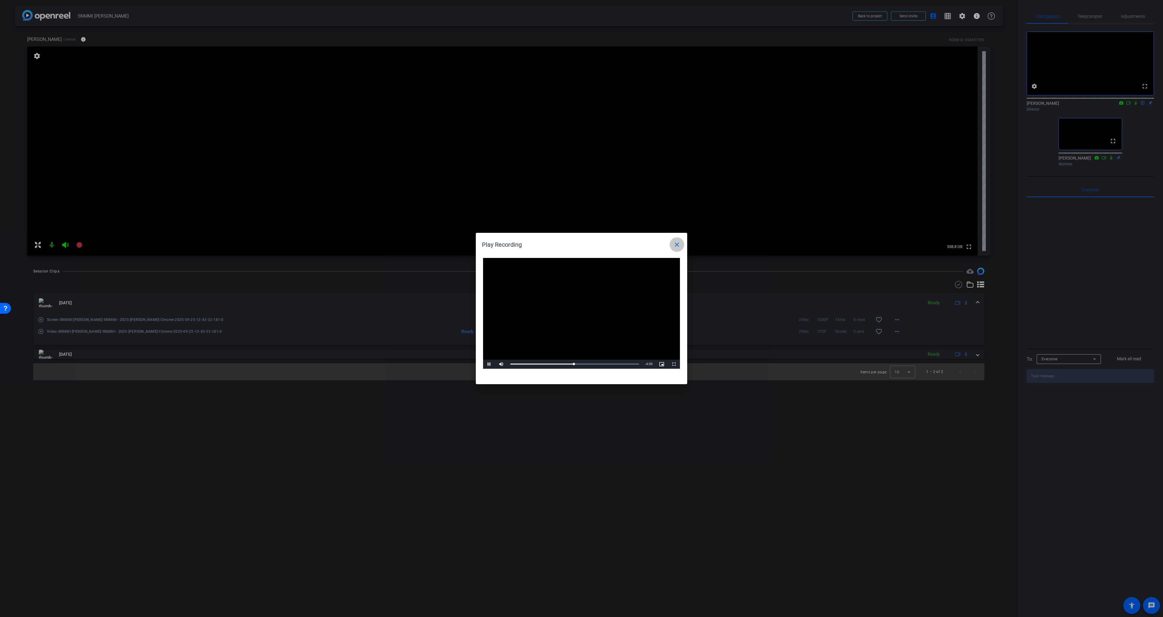
click at [673, 245] on mat-icon "close" at bounding box center [676, 244] width 7 height 7
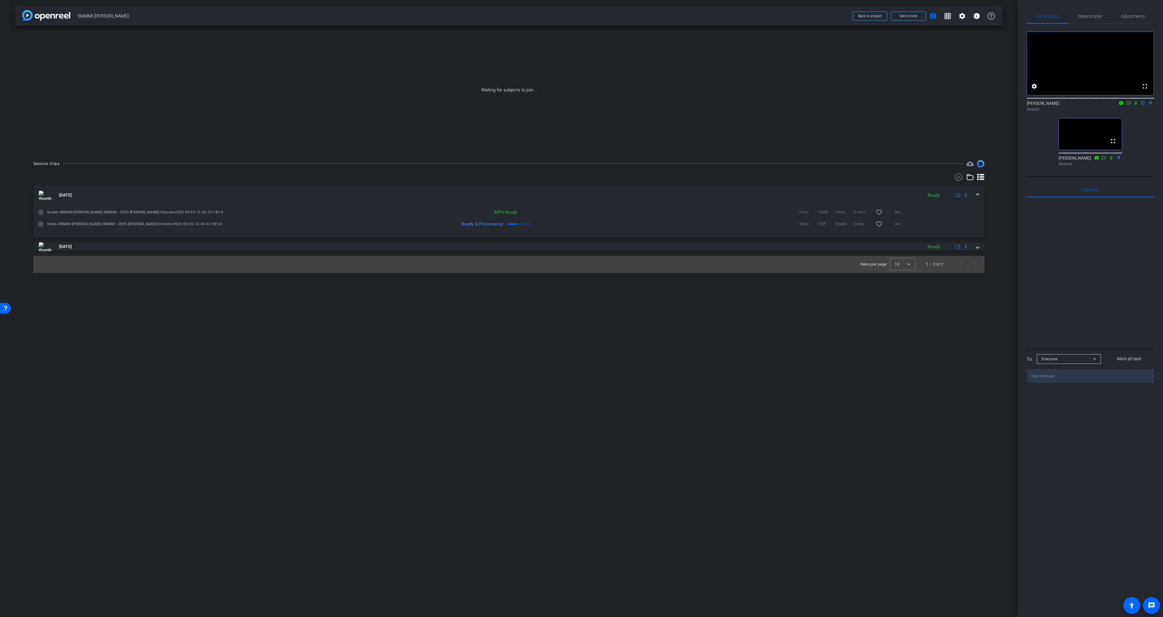
click at [584, 208] on div "MP4 Ready 24fps 1080P 14mb 8 mins favorite_border more_horiz" at bounding box center [594, 212] width 622 height 15
click at [43, 215] on mat-icon "play_circle_outline" at bounding box center [41, 212] width 6 height 6
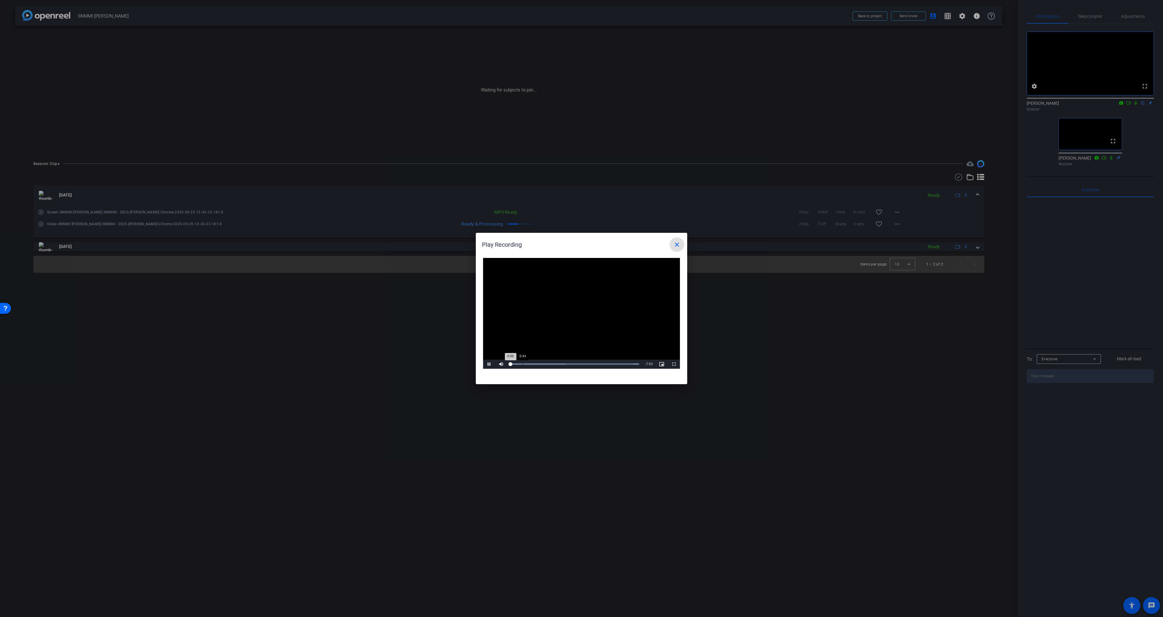
drag, startPoint x: 522, startPoint y: 362, endPoint x: 525, endPoint y: 362, distance: 3.3
click at [522, 362] on div "Loaded : 100.00% 0:44 0:00" at bounding box center [574, 364] width 135 height 9
drag, startPoint x: 501, startPoint y: 363, endPoint x: 554, endPoint y: 363, distance: 53.6
click at [501, 364] on span "Video Player" at bounding box center [501, 364] width 12 height 0
drag, startPoint x: 560, startPoint y: 363, endPoint x: 565, endPoint y: 363, distance: 5.5
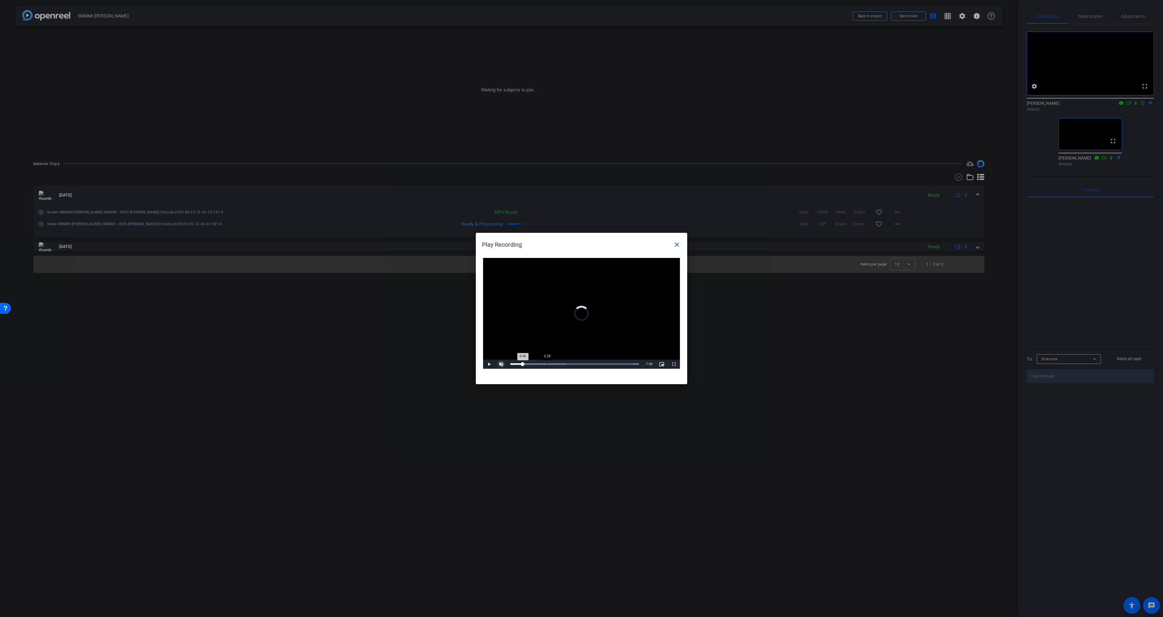
click at [560, 363] on div "Loaded : 100.00% 2:29 0:45" at bounding box center [574, 364] width 129 height 2
drag, startPoint x: 576, startPoint y: 363, endPoint x: 579, endPoint y: 363, distance: 3.3
click at [576, 363] on div "Loaded : 100.00% 4:01 2:50" at bounding box center [574, 364] width 129 height 2
click at [593, 365] on div "Loaded : 100.00% 5:03 4:02" at bounding box center [574, 364] width 129 height 2
click at [618, 365] on div "Loaded : 100.00% 6:36 5:04" at bounding box center [574, 364] width 129 height 2
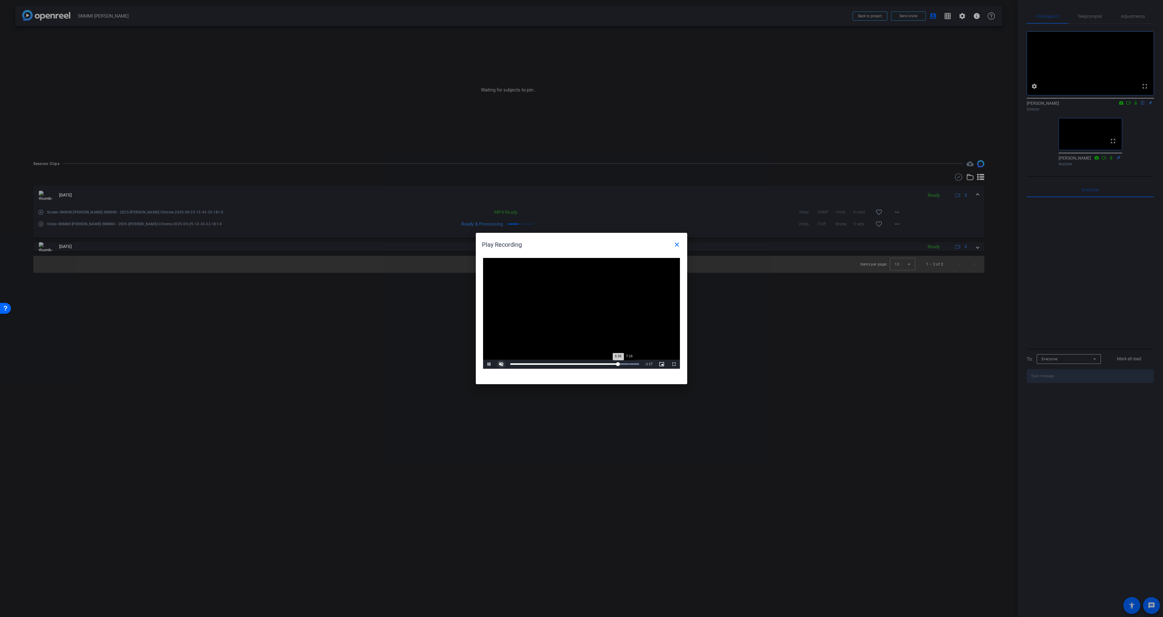
click at [629, 365] on div "Loaded : 100.00% 7:16 6:36" at bounding box center [574, 364] width 129 height 2
click at [636, 365] on div "Loaded : 100.00% 7:43 7:16" at bounding box center [574, 364] width 135 height 9
drag, startPoint x: 618, startPoint y: 365, endPoint x: 588, endPoint y: 363, distance: 30.3
click at [618, 365] on div "Loaded : 100.00% 6:37 6:37" at bounding box center [574, 364] width 129 height 2
click at [588, 363] on div "4:44" at bounding box center [588, 364] width 0 height 2
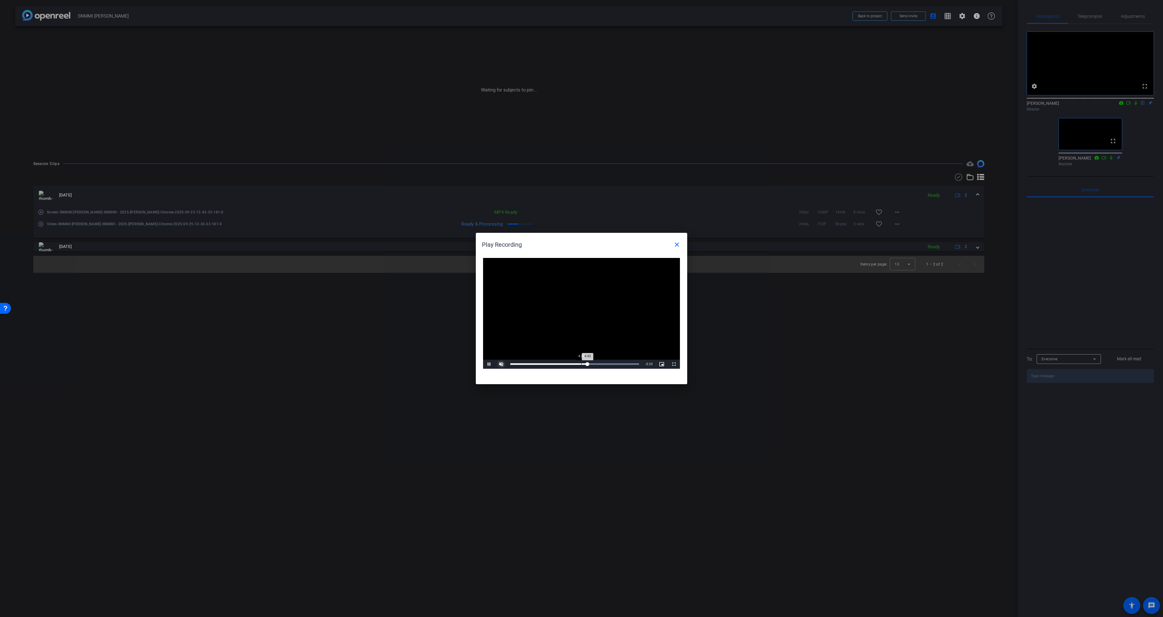
click at [581, 363] on div "4:20" at bounding box center [581, 364] width 0 height 2
click at [568, 363] on div "3:33" at bounding box center [568, 364] width 0 height 2
click at [578, 366] on div "Loaded : 100.00% 4:07 4:07" at bounding box center [574, 364] width 135 height 9
click at [583, 364] on div "4:26" at bounding box center [583, 364] width 0 height 2
click at [591, 364] on div "Loaded : 100.00% 4:54 4:26" at bounding box center [574, 364] width 129 height 2
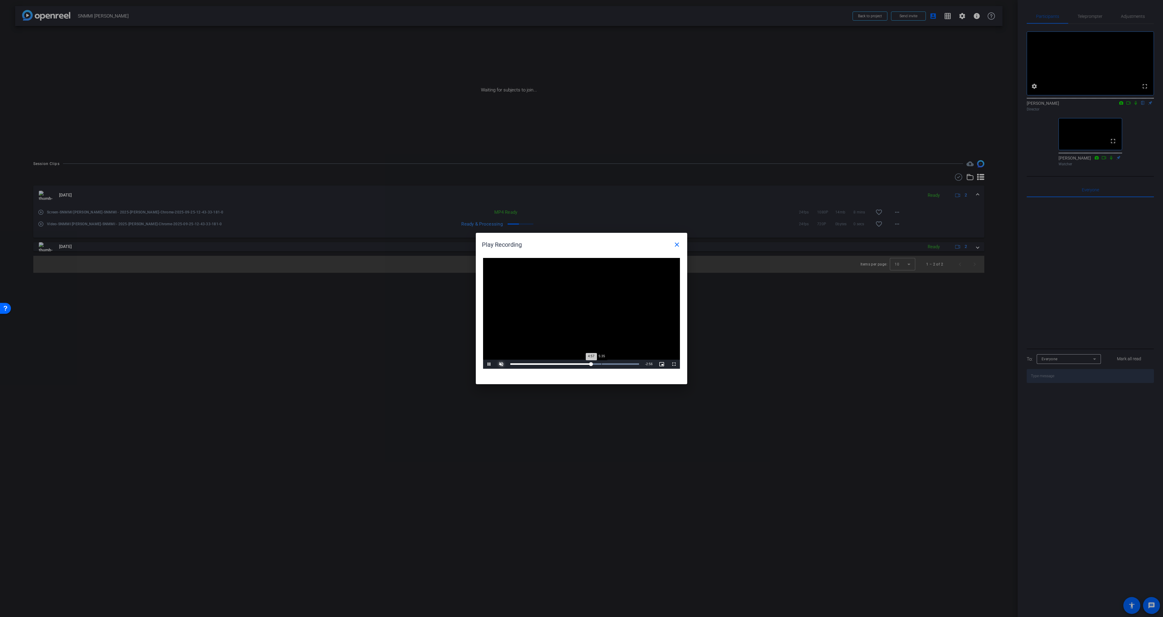
click at [601, 364] on div "Loaded : 100.00% 5:35 4:57" at bounding box center [574, 364] width 129 height 2
click at [681, 249] on span at bounding box center [677, 244] width 15 height 15
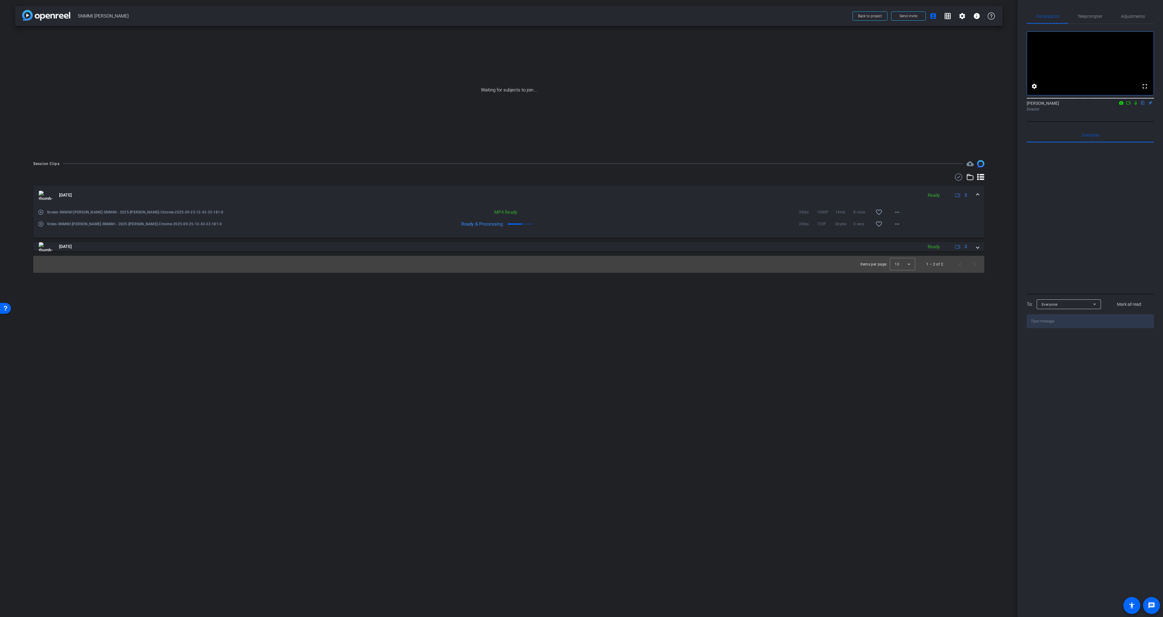
drag, startPoint x: 1137, startPoint y: 111, endPoint x: 1131, endPoint y: 111, distance: 5.8
click at [1137, 105] on icon at bounding box center [1135, 103] width 2 height 4
drag, startPoint x: 1129, startPoint y: 111, endPoint x: 1113, endPoint y: 105, distance: 16.5
click at [1129, 105] on icon at bounding box center [1128, 103] width 5 height 4
